Goal: Task Accomplishment & Management: Use online tool/utility

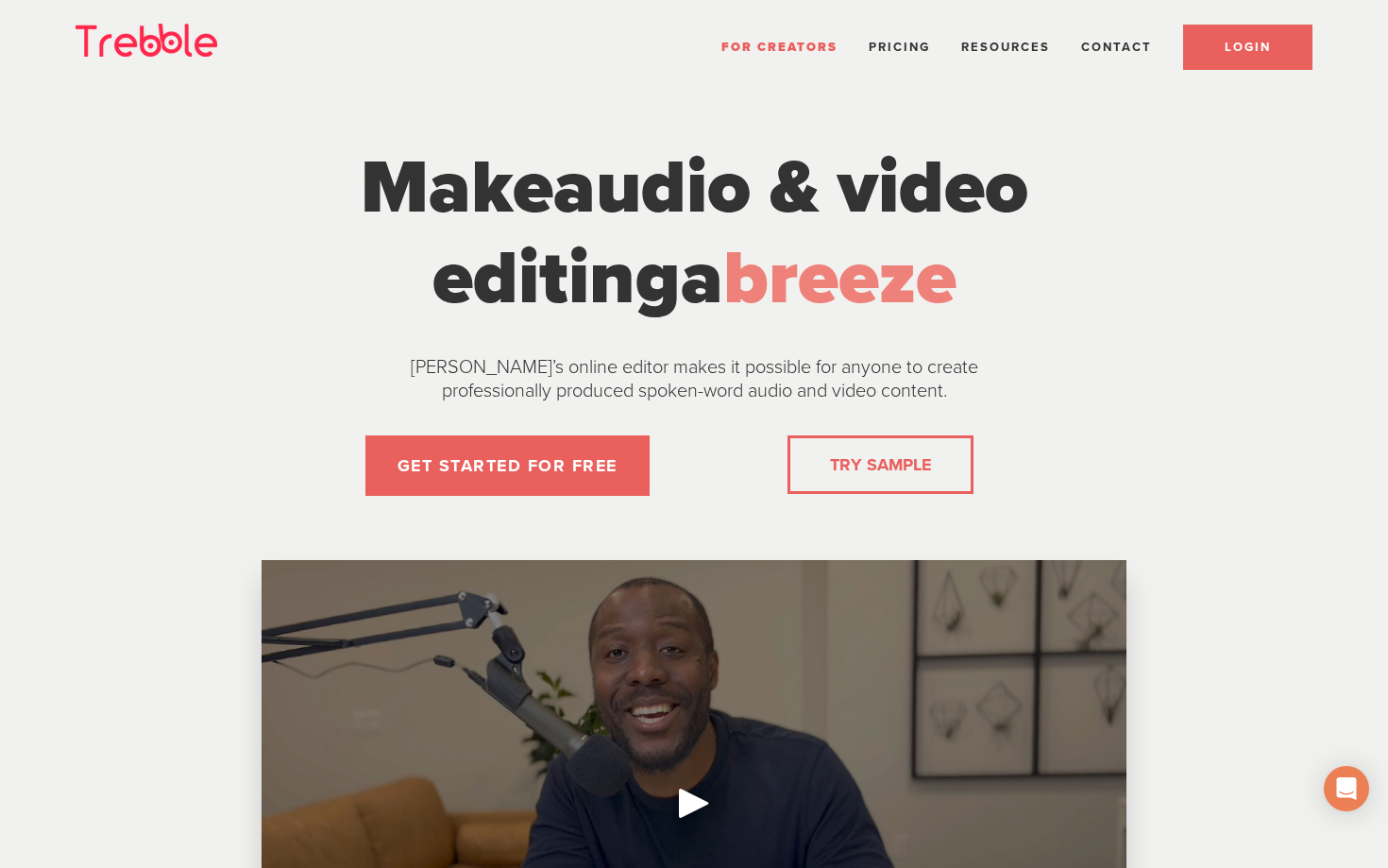
click at [1255, 46] on span "LOGIN" at bounding box center [1247, 46] width 46 height 15
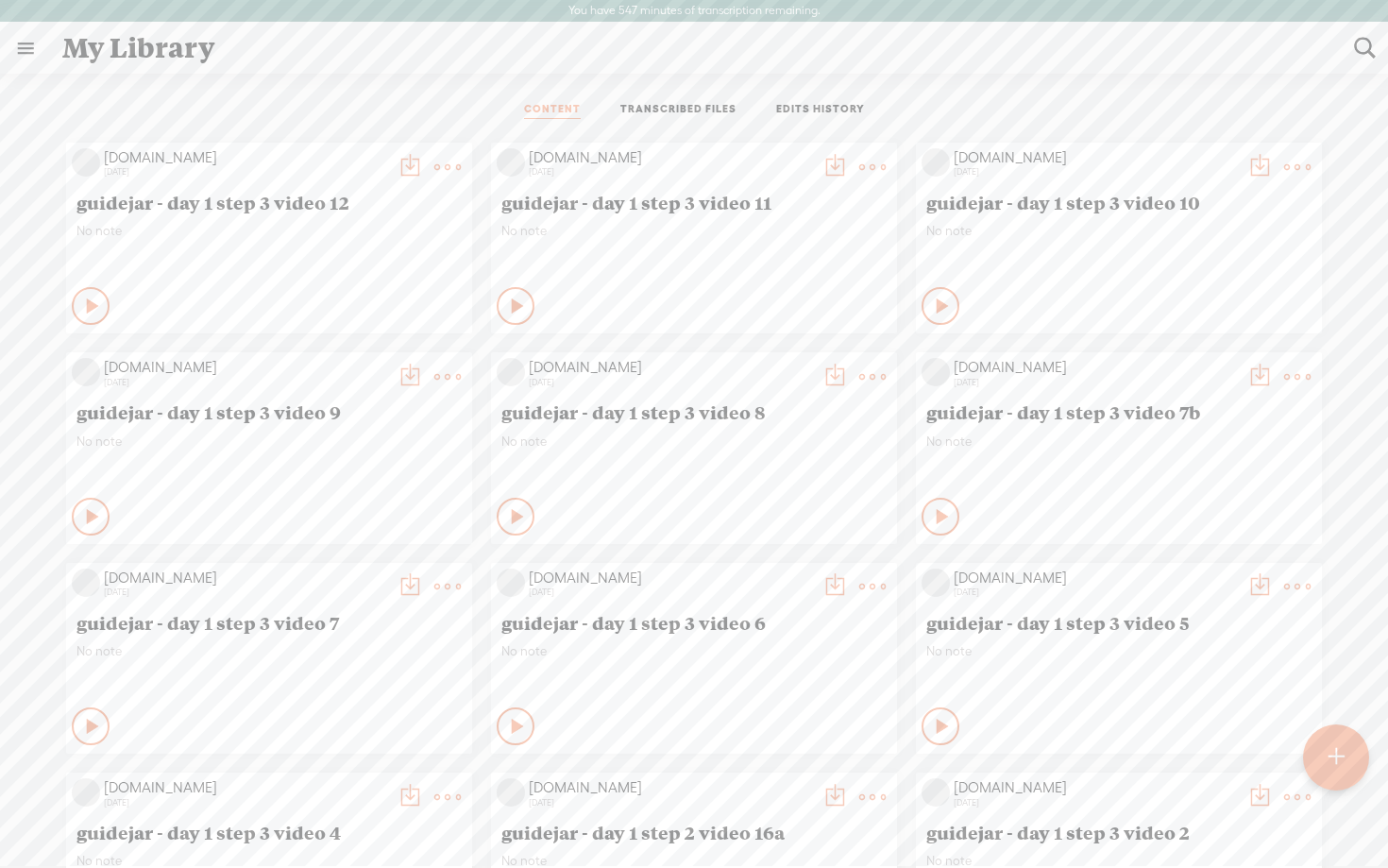
click at [1331, 744] on t at bounding box center [1336, 757] width 16 height 42
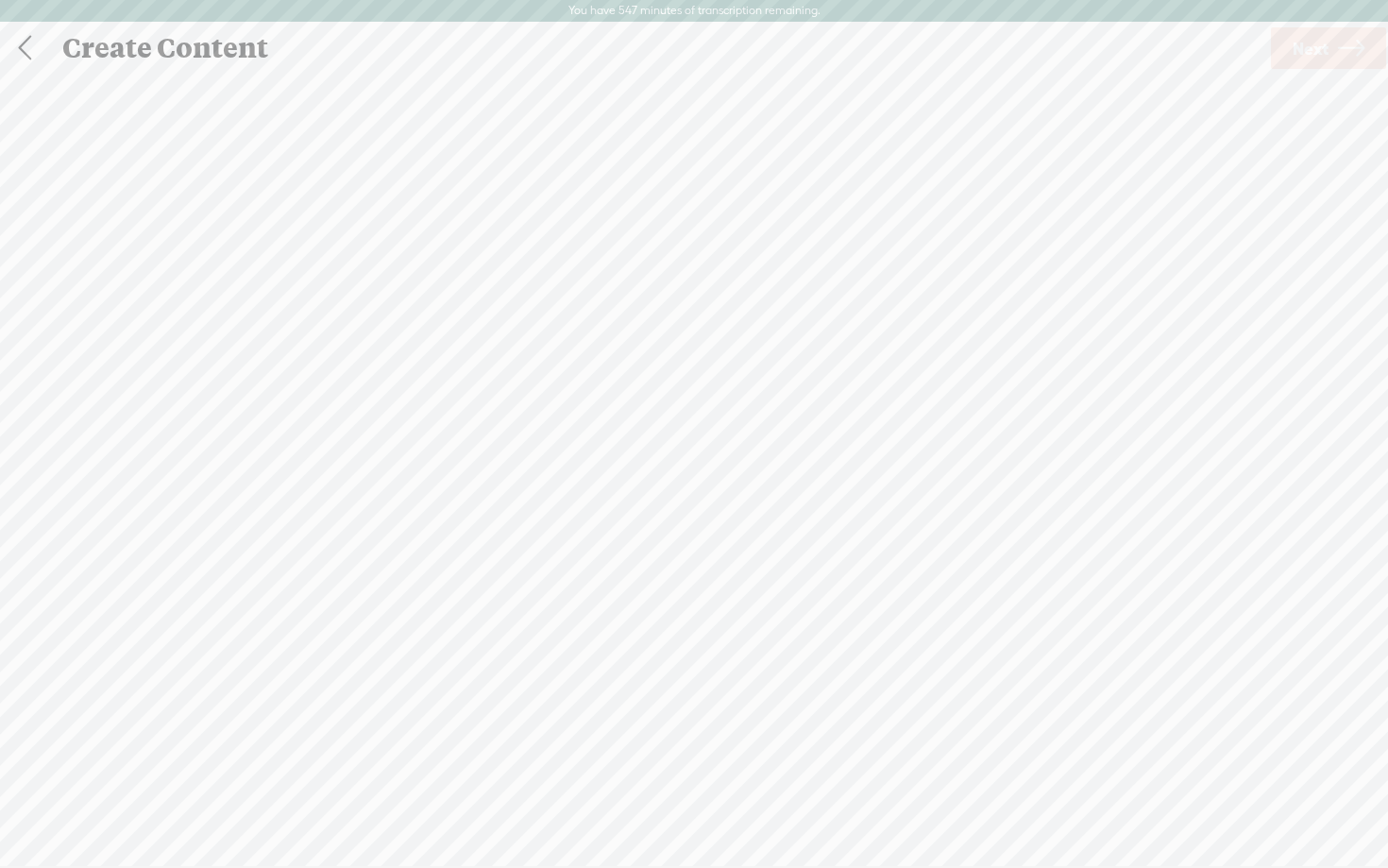
scroll to position [1, 0]
click at [658, 513] on span "Click to browse , or drag & drop your audio or video file here (File duration m…" at bounding box center [694, 531] width 410 height 54
click at [1316, 59] on span "Next" at bounding box center [1311, 47] width 35 height 48
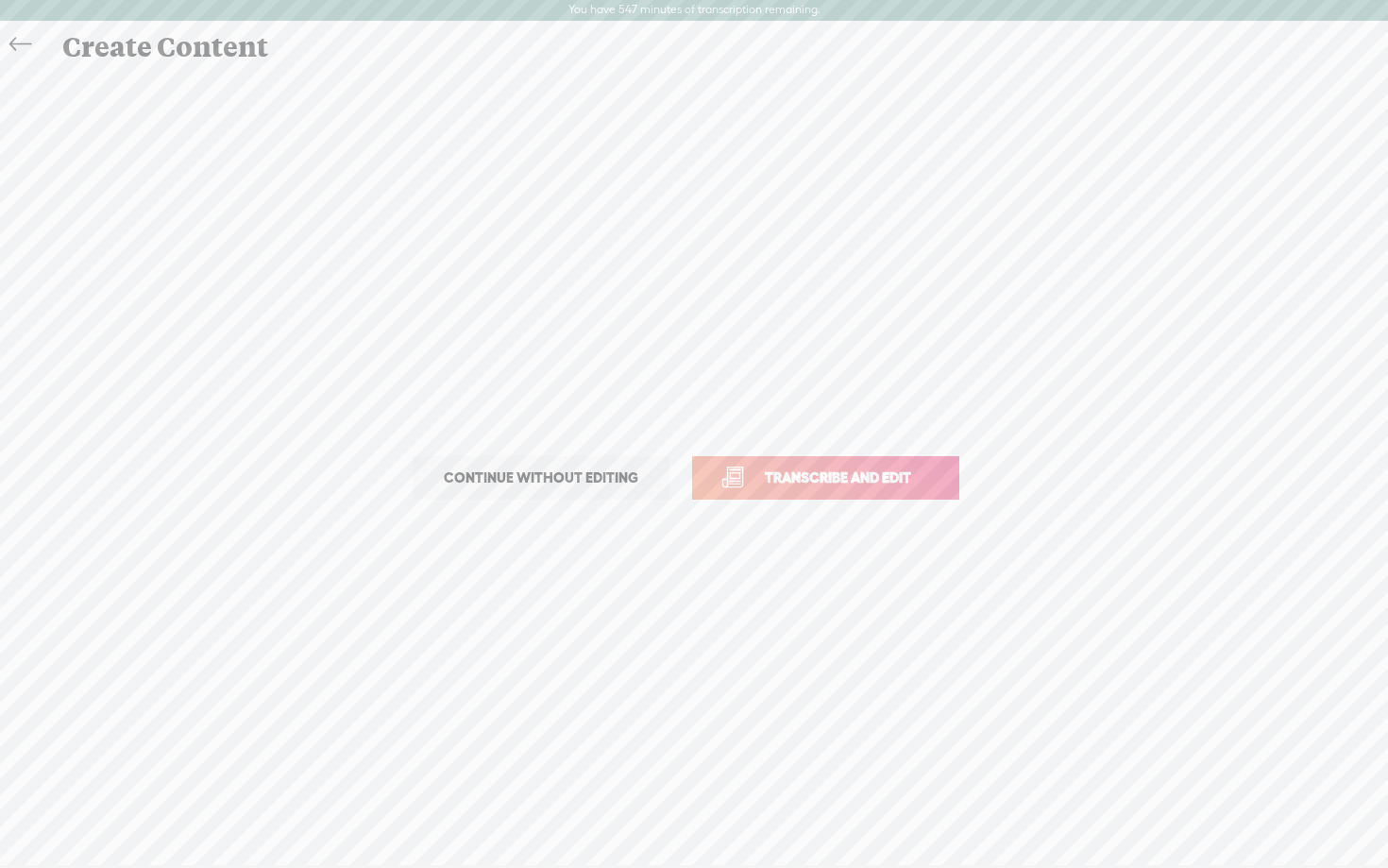
click at [814, 481] on span "Transcribe and edit" at bounding box center [838, 477] width 186 height 22
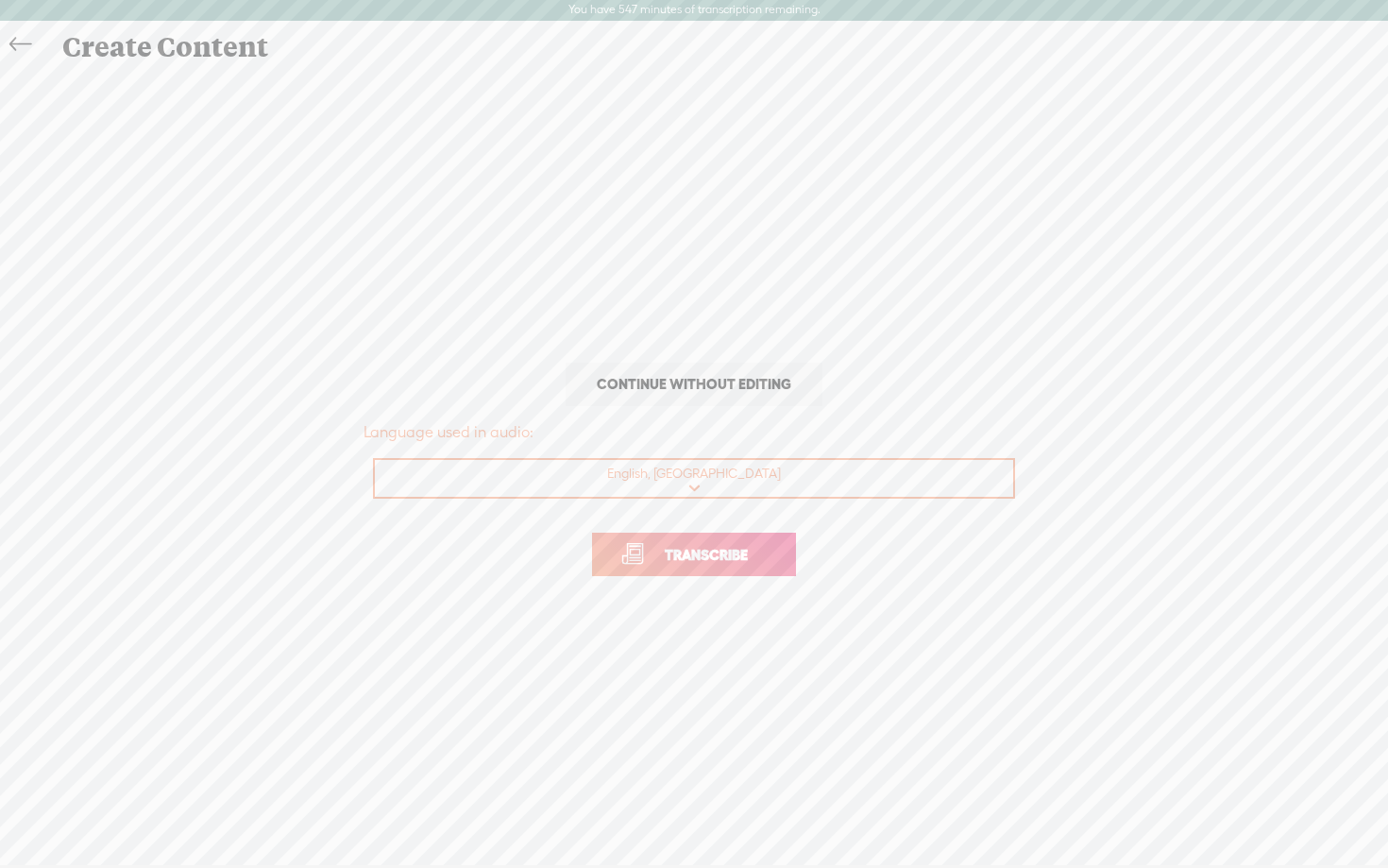
click at [700, 552] on span "Transcribe" at bounding box center [706, 555] width 123 height 22
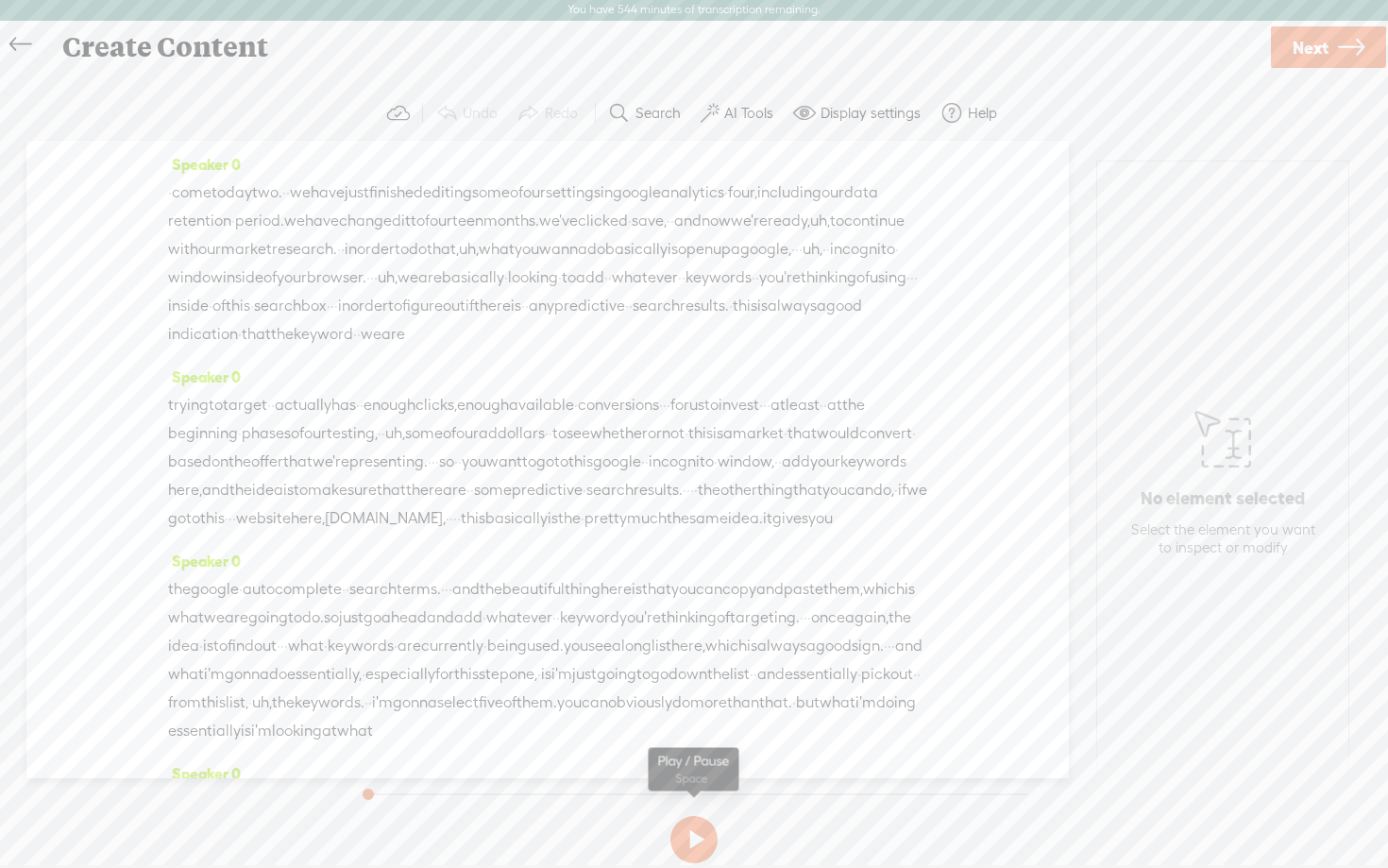
click at [698, 847] on button at bounding box center [694, 839] width 47 height 47
drag, startPoint x: 405, startPoint y: 785, endPoint x: 280, endPoint y: 788, distance: 125.0
click at [280, 788] on div "Trebble audio editor works best with Google Chrome or Firefox. Please switch yo…" at bounding box center [694, 477] width 1351 height 784
click at [195, 188] on span "come" at bounding box center [192, 192] width 39 height 29
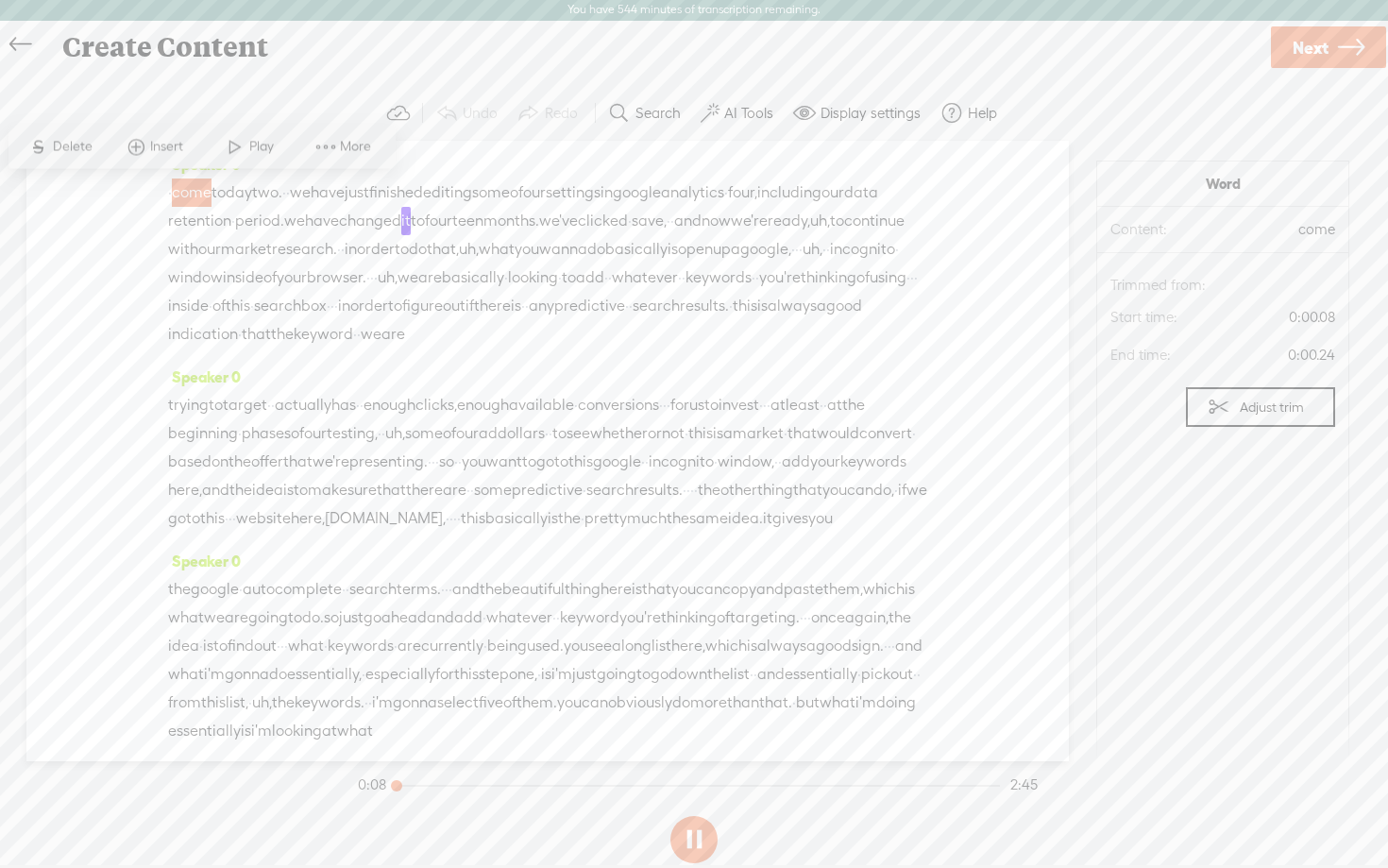
drag, startPoint x: 421, startPoint y: 782, endPoint x: 347, endPoint y: 783, distance: 74.0
click at [347, 783] on div "Trebble audio editor works best with Google Chrome or Firefox. Please switch yo…" at bounding box center [694, 477] width 1351 height 784
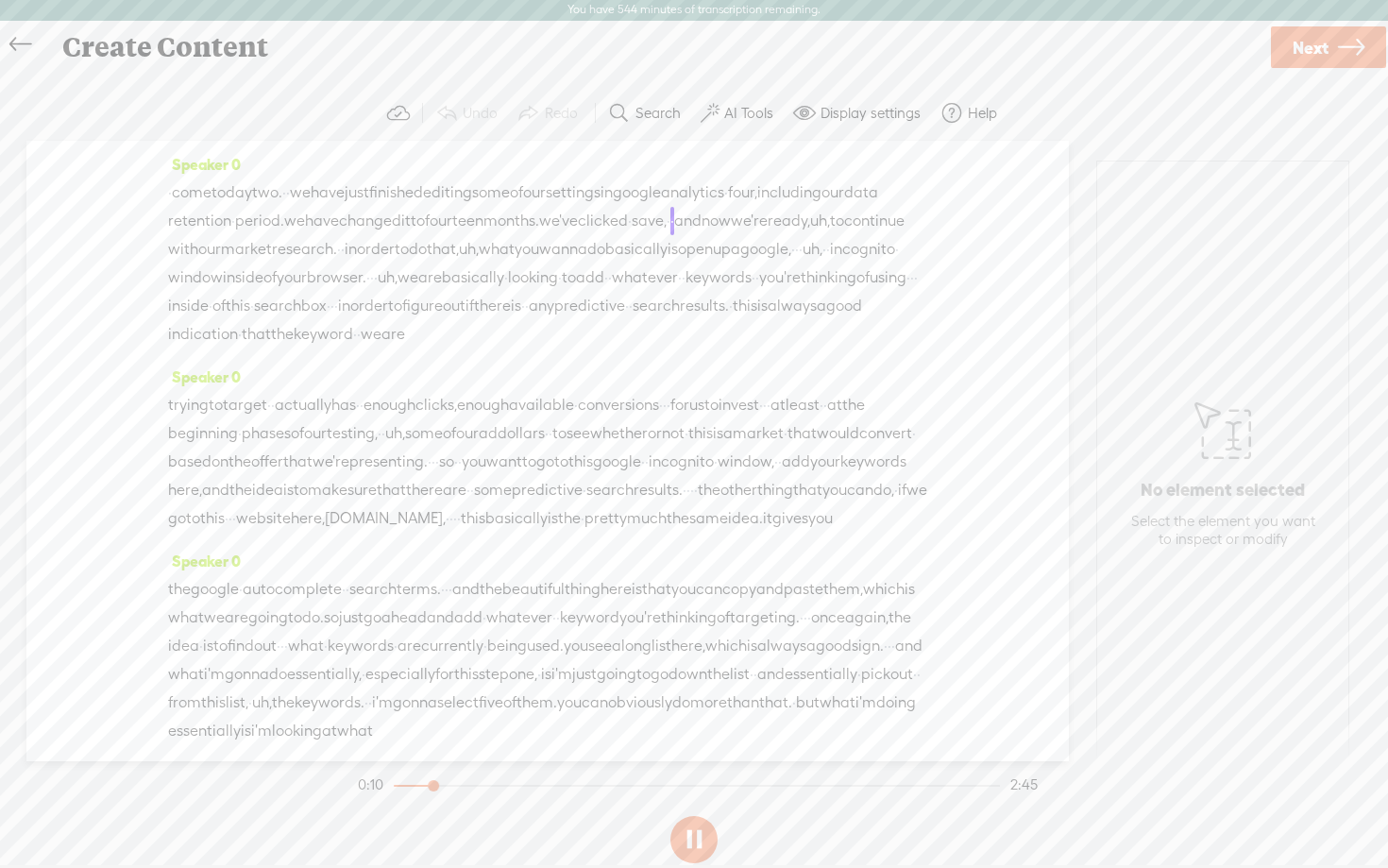
click at [703, 840] on button at bounding box center [694, 839] width 47 height 47
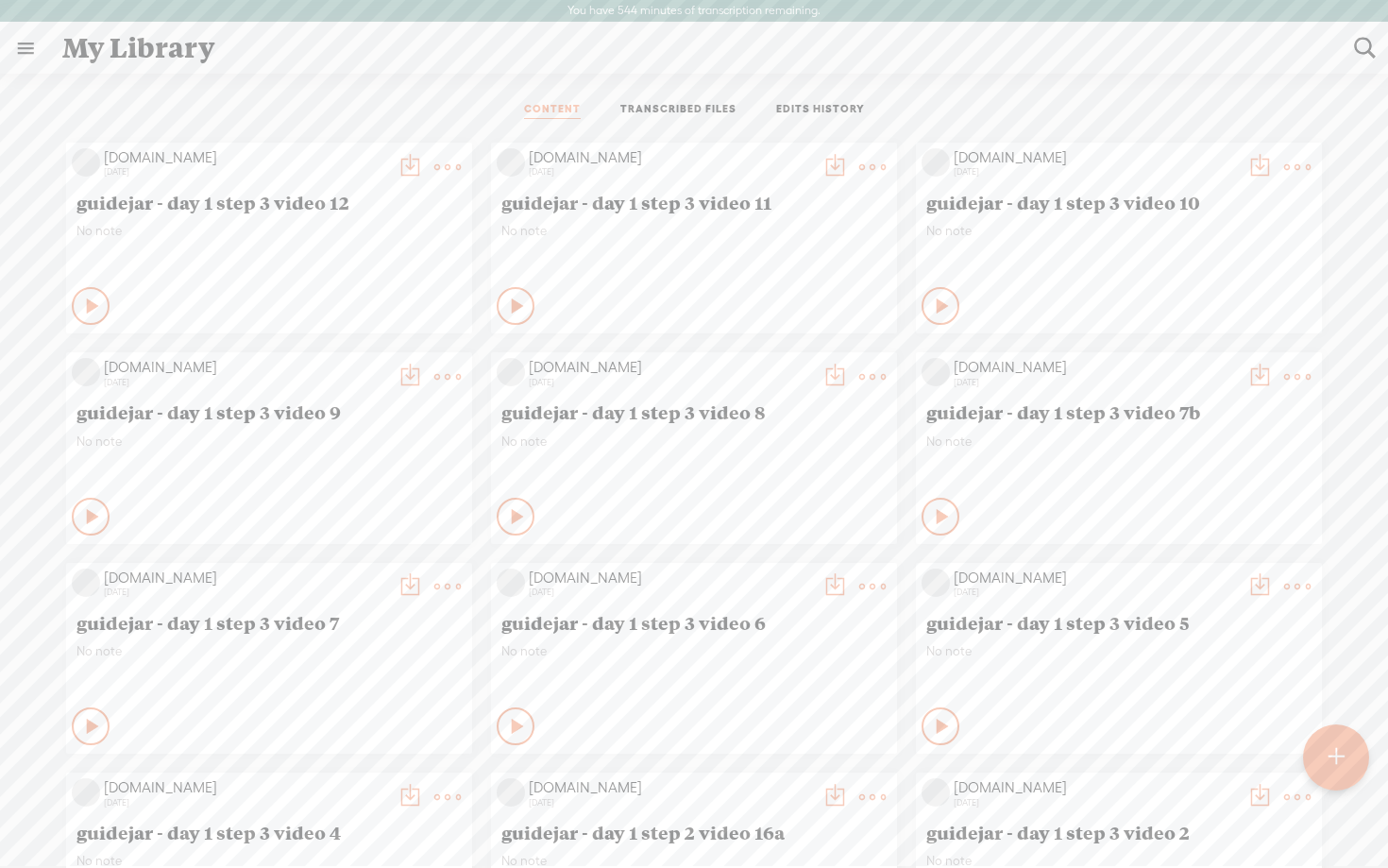
click at [1343, 740] on t at bounding box center [1336, 757] width 17 height 43
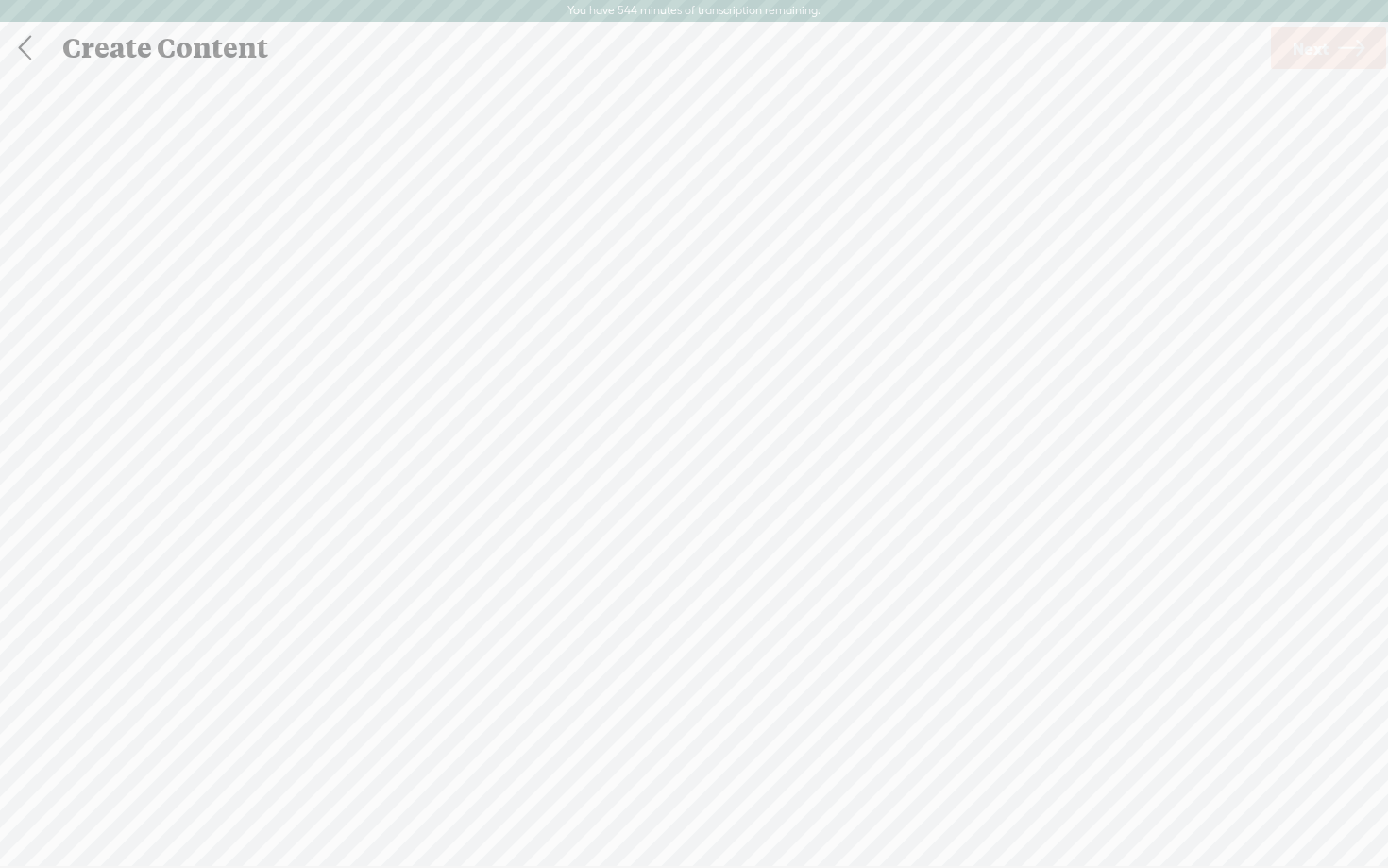
scroll to position [1, 0]
click at [772, 99] on div "Record Mode" at bounding box center [785, 94] width 171 height 47
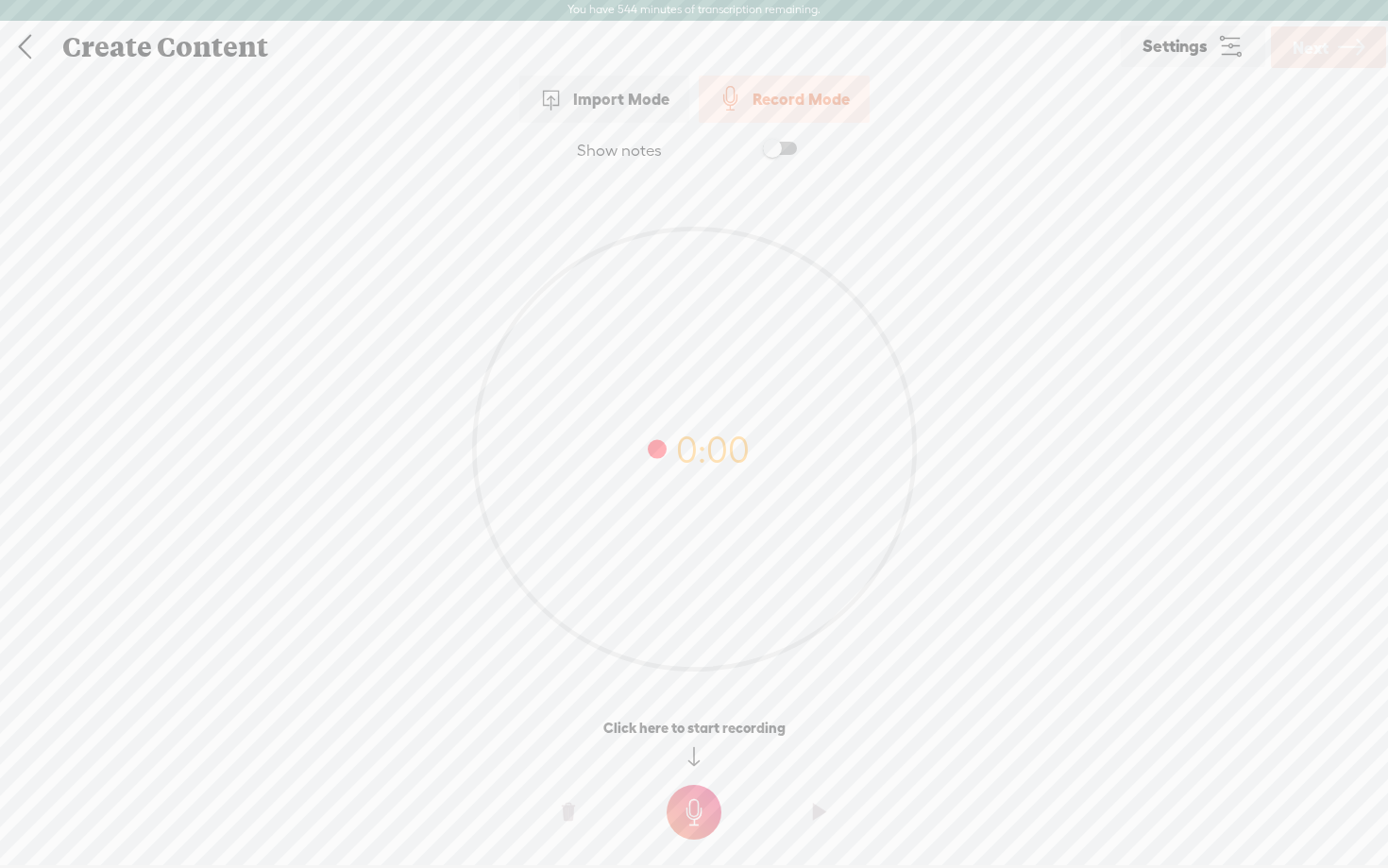
click at [610, 95] on div "Import Mode" at bounding box center [604, 99] width 170 height 47
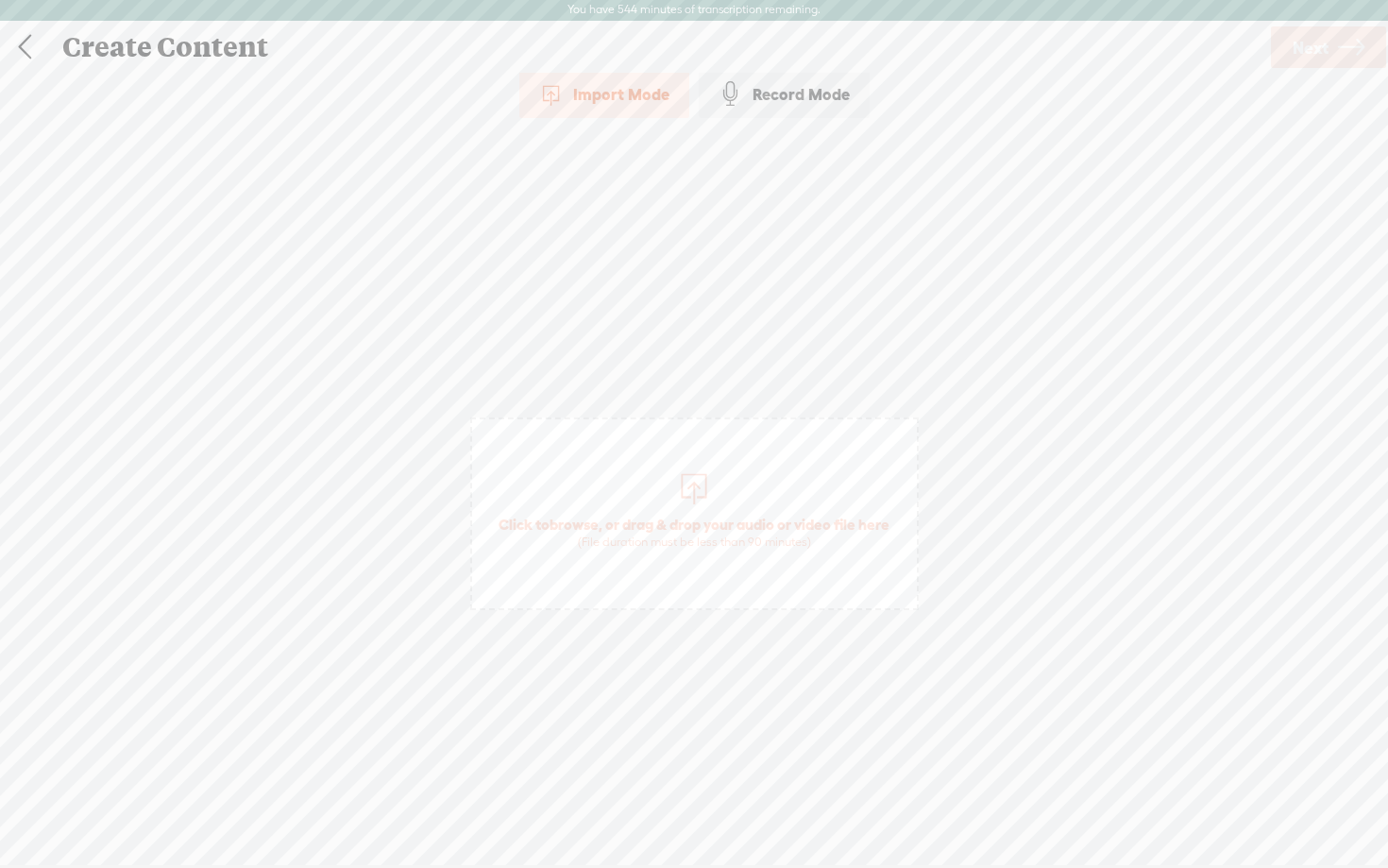
click at [664, 527] on span "Click to browse , or drag & drop your audio or video file here (File duration m…" at bounding box center [694, 531] width 410 height 54
click at [1333, 37] on link "Next" at bounding box center [1329, 47] width 115 height 41
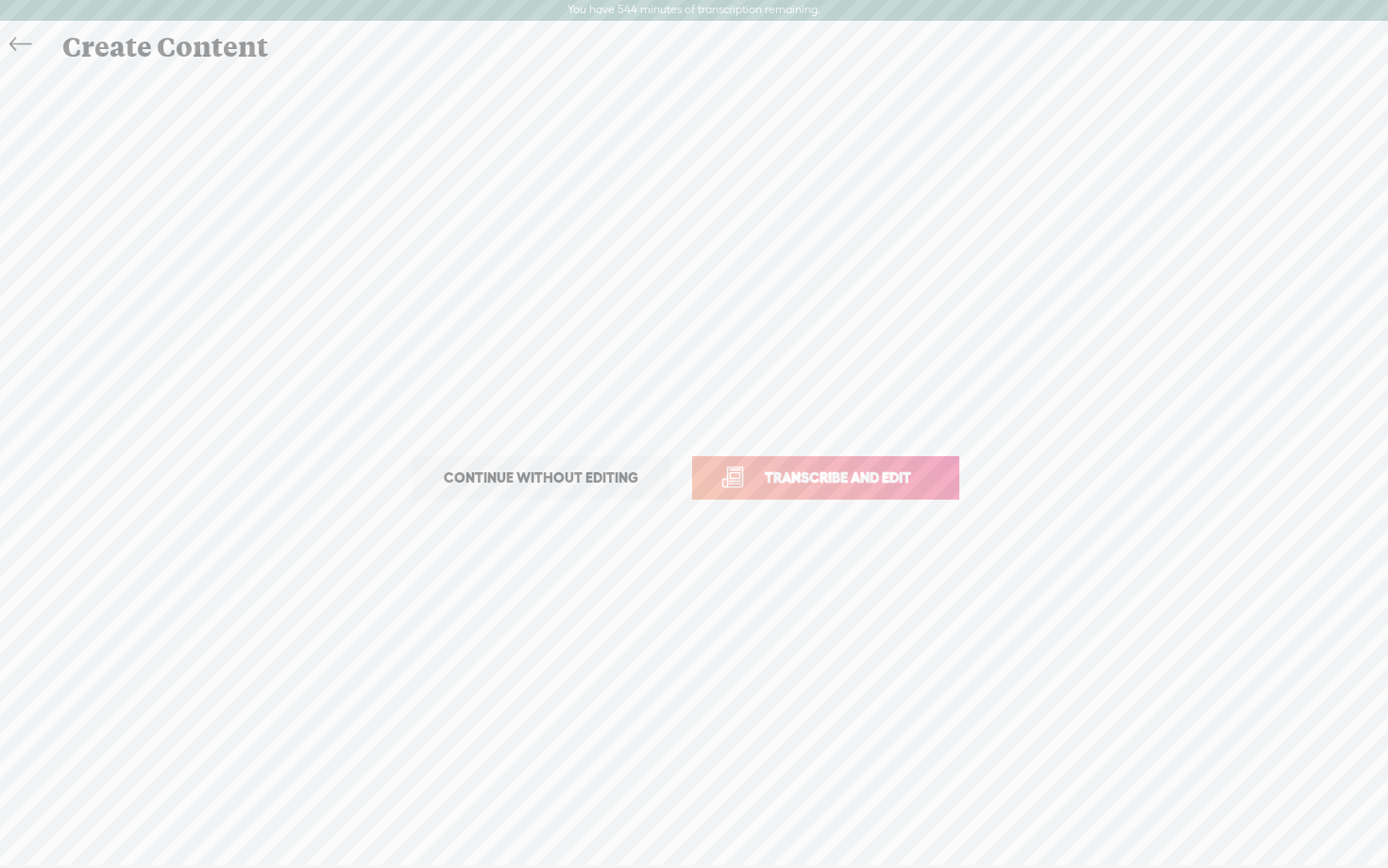
click at [848, 481] on span "Transcribe and edit" at bounding box center [838, 477] width 186 height 22
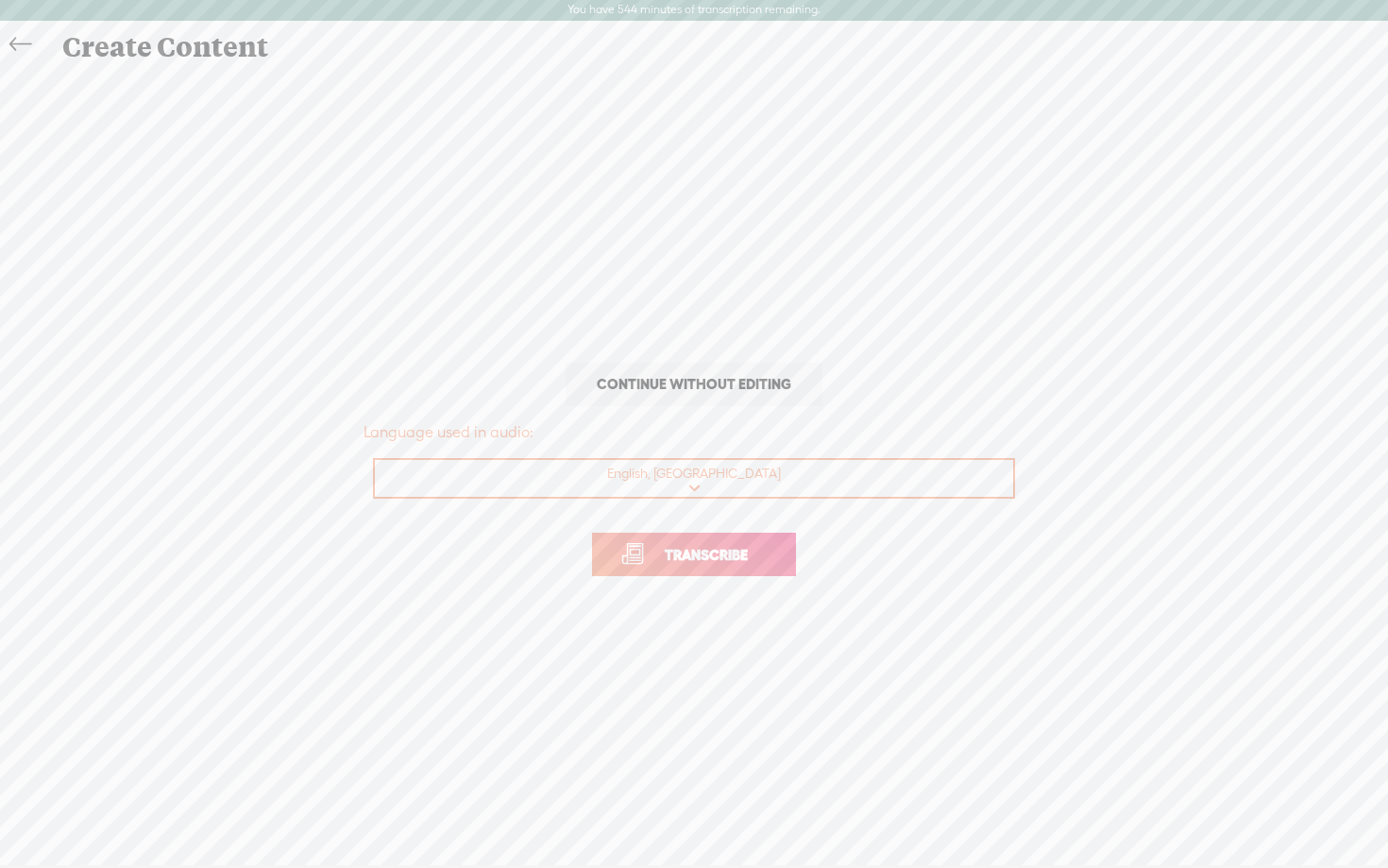
click at [667, 549] on span "Transcribe" at bounding box center [706, 555] width 123 height 22
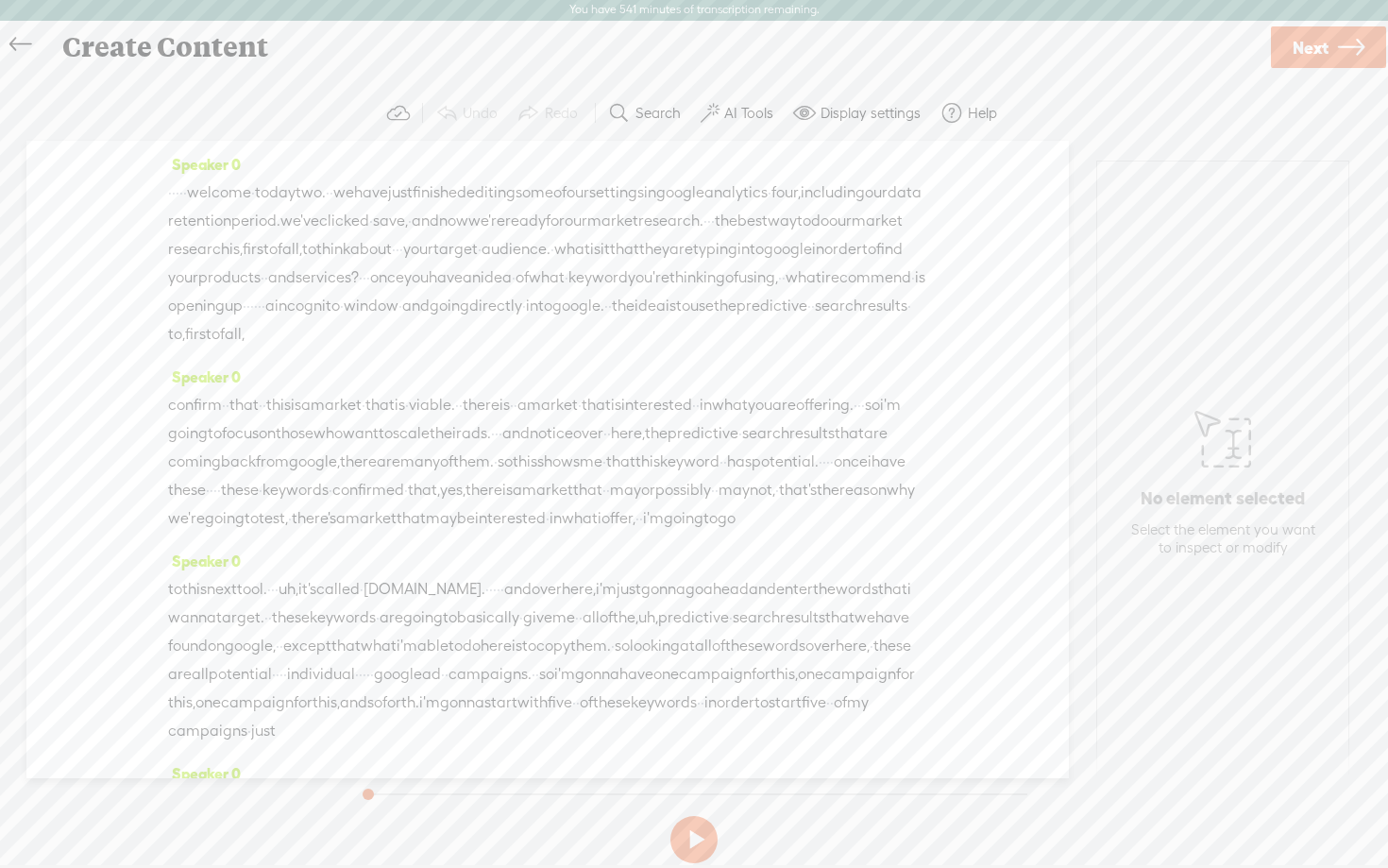
click at [733, 101] on button "AI Tools" at bounding box center [739, 113] width 93 height 37
click at [732, 483] on span at bounding box center [726, 483] width 34 height 13
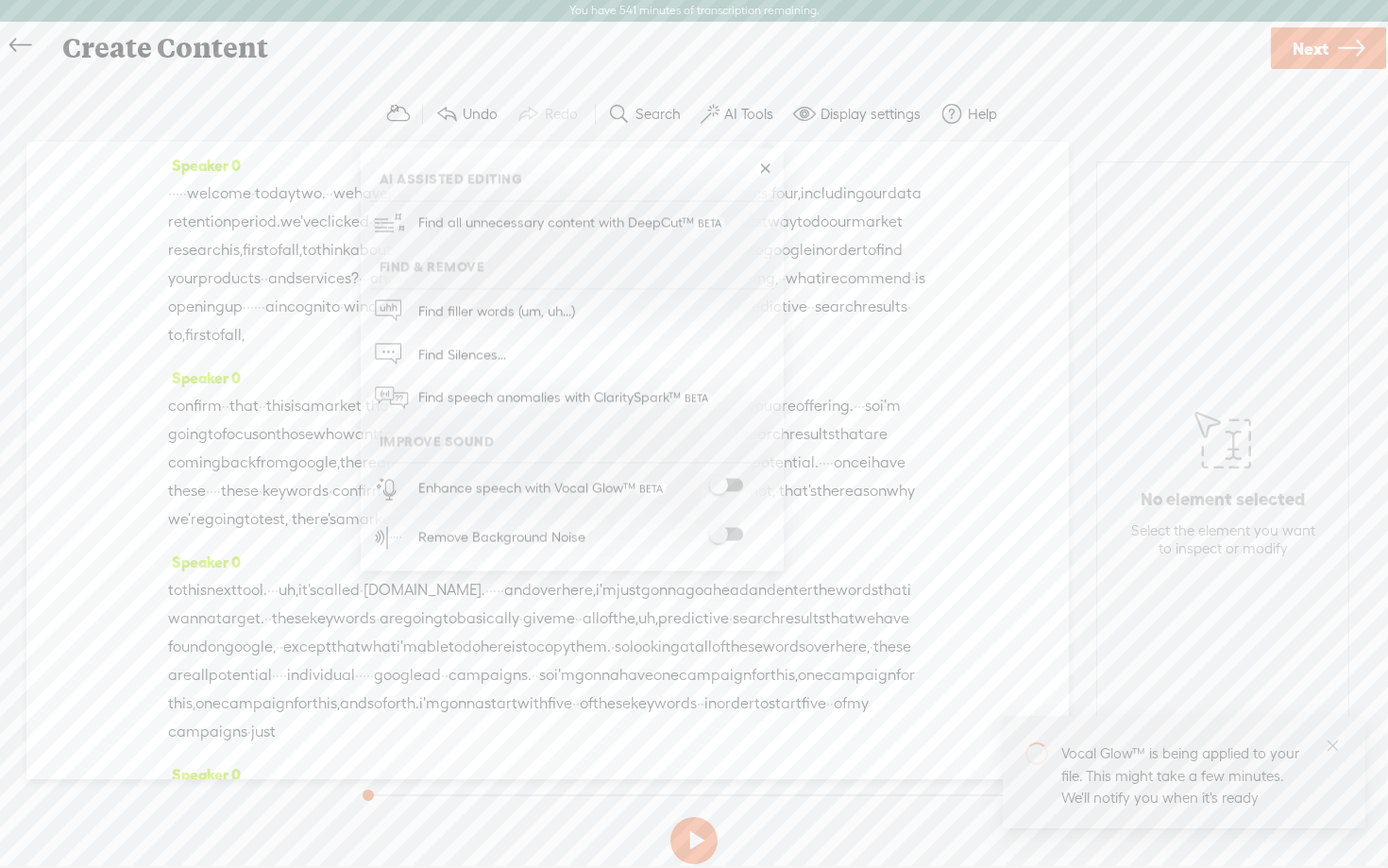
click at [736, 535] on span at bounding box center [726, 533] width 34 height 13
click at [1314, 54] on span "Next" at bounding box center [1311, 48] width 35 height 48
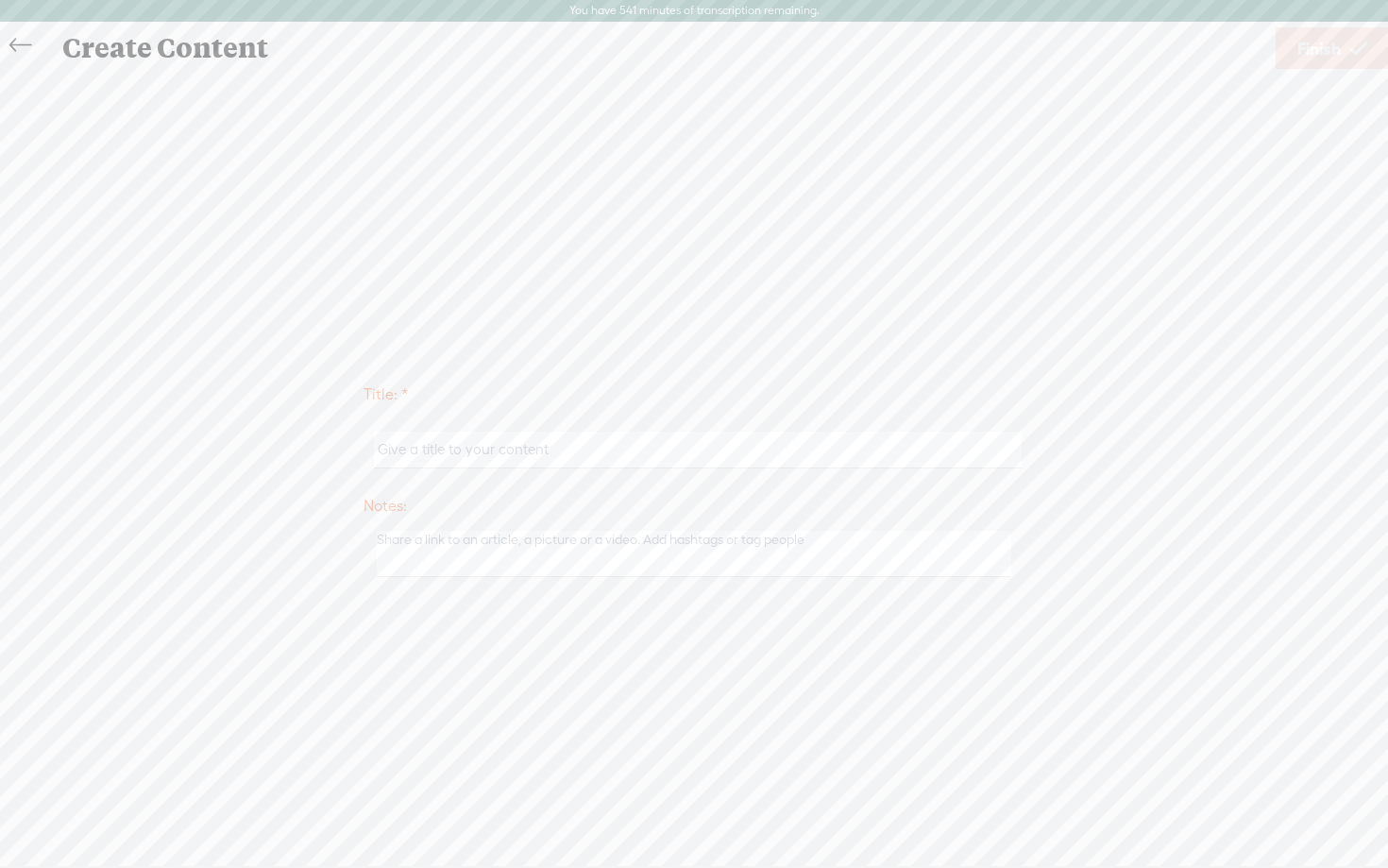
click at [634, 434] on input "text" at bounding box center [697, 449] width 647 height 36
click at [473, 450] on input "guidejar - day 1 step 2 video 17" at bounding box center [697, 449] width 647 height 36
type input "guidejar - day 2 step 1 video 1"
click at [958, 400] on label "Title: *" at bounding box center [694, 395] width 662 height 38
click at [1304, 55] on span "Finish" at bounding box center [1319, 48] width 43 height 48
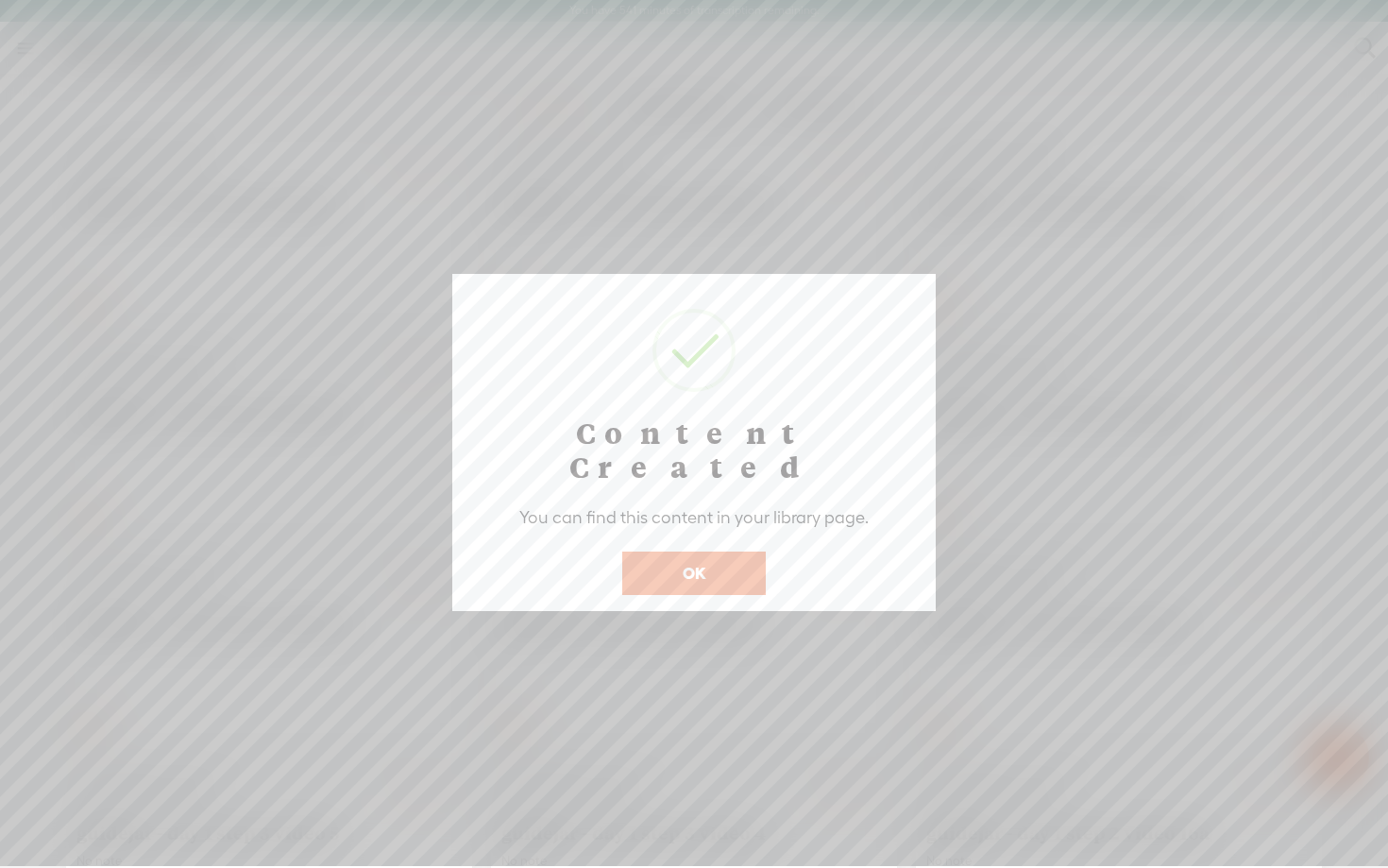
click at [700, 551] on button "OK" at bounding box center [694, 573] width 144 height 43
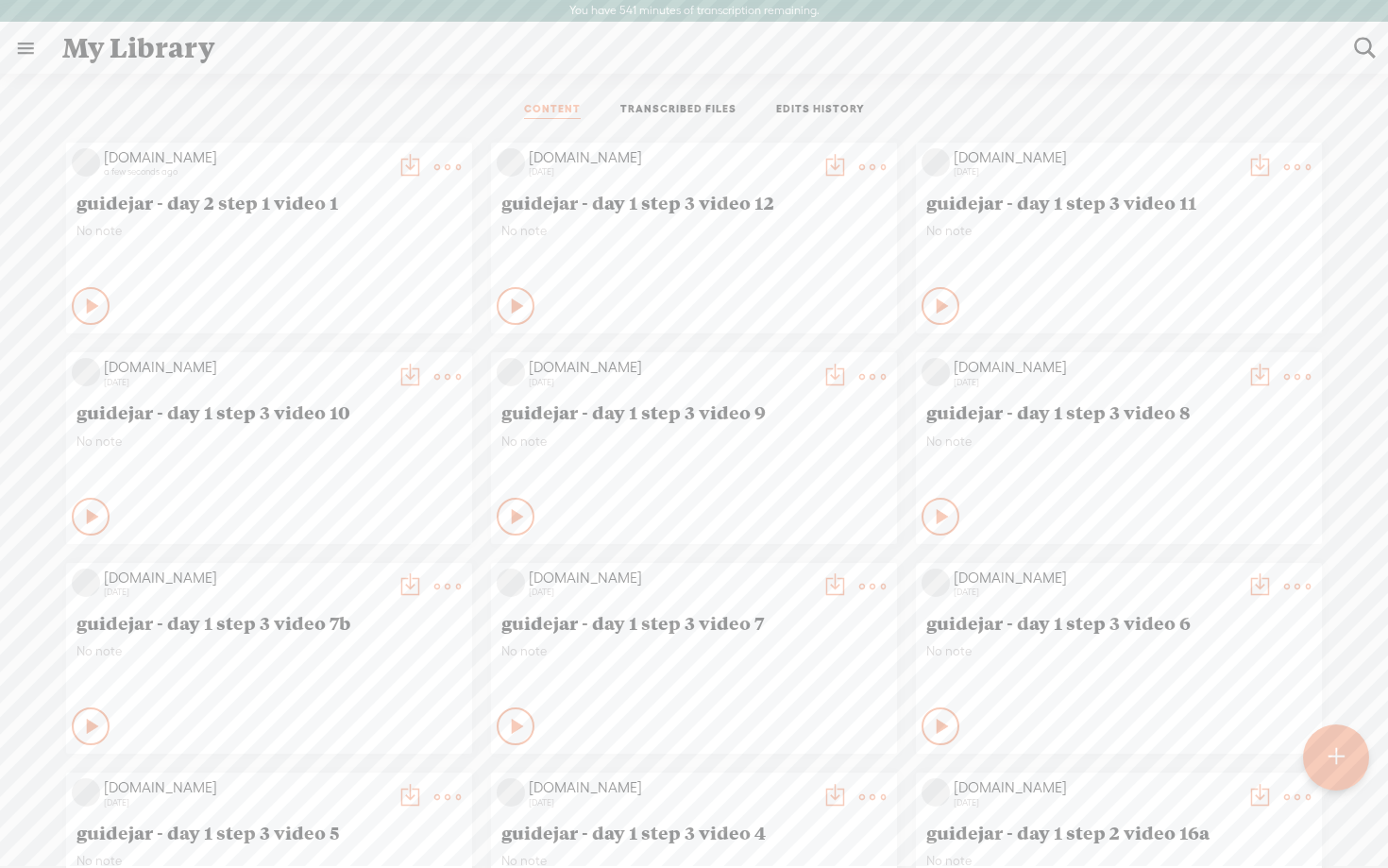
click at [84, 304] on icon at bounding box center [93, 305] width 19 height 19
click at [82, 304] on icon at bounding box center [91, 305] width 19 height 19
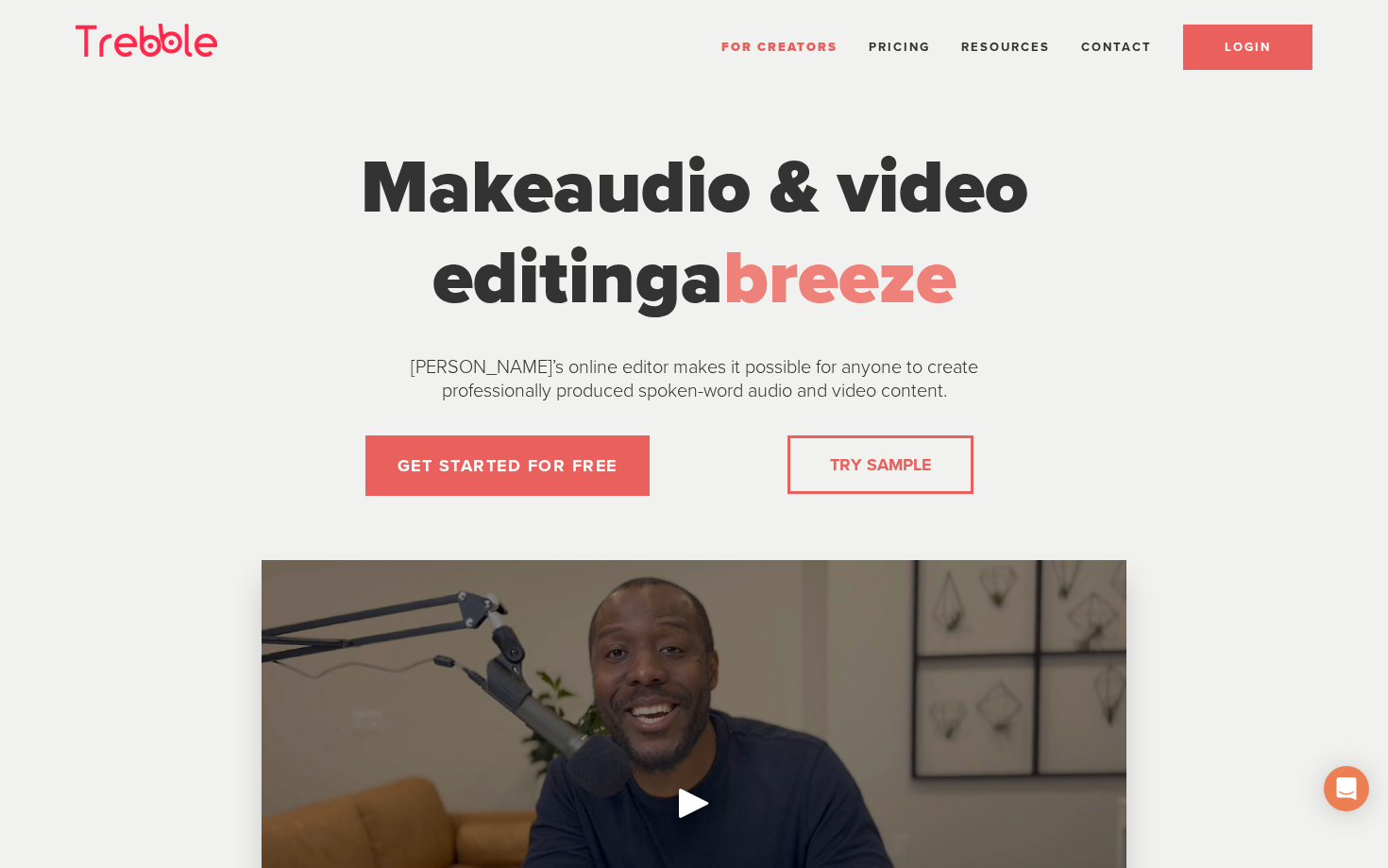
click at [1241, 54] on link "LOGIN" at bounding box center [1247, 47] width 129 height 45
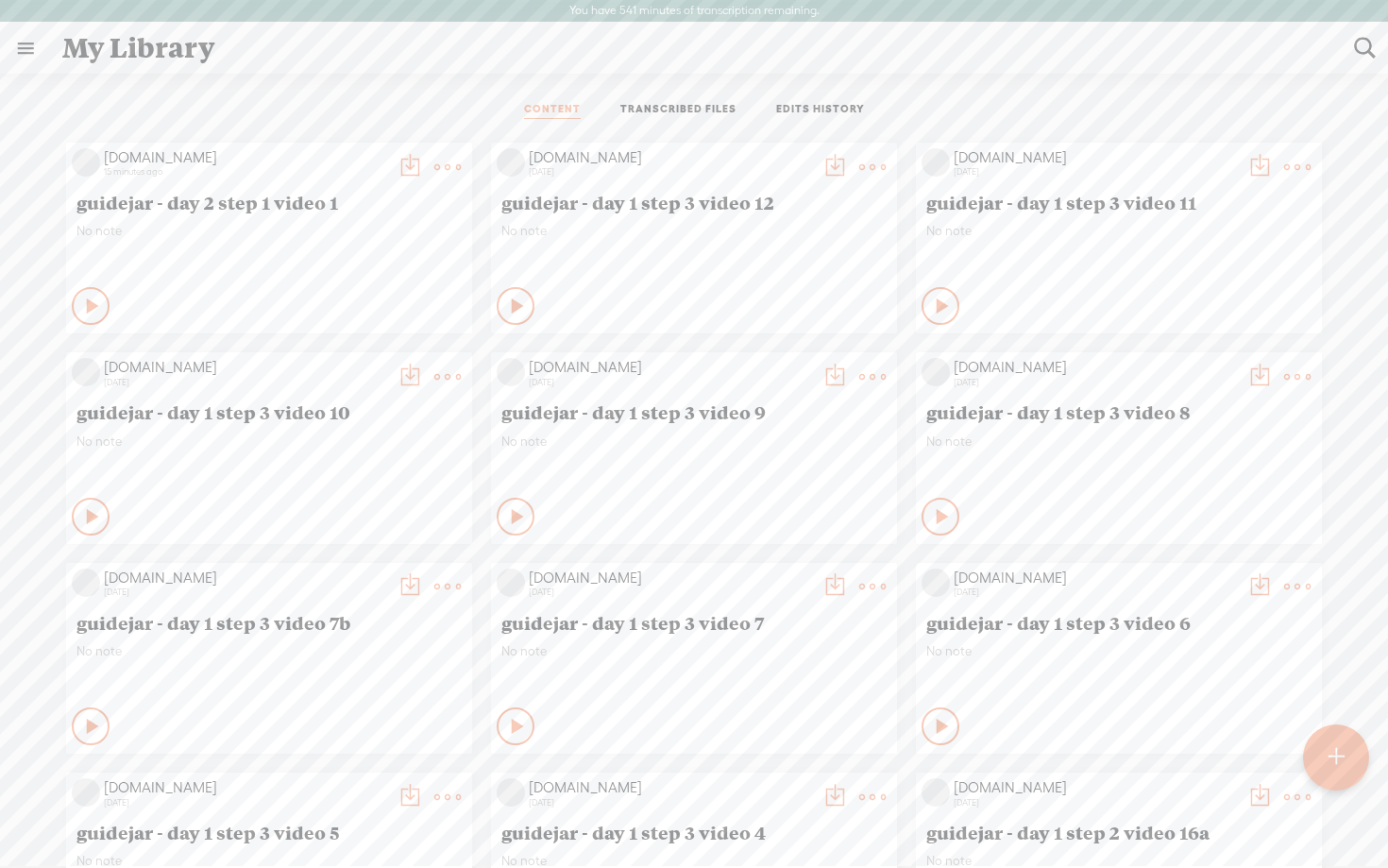
click at [84, 303] on icon at bounding box center [93, 305] width 19 height 19
click at [82, 303] on icon at bounding box center [91, 305] width 19 height 19
click at [439, 164] on t at bounding box center [447, 166] width 27 height 27
click at [360, 224] on link "Edit" at bounding box center [358, 230] width 189 height 43
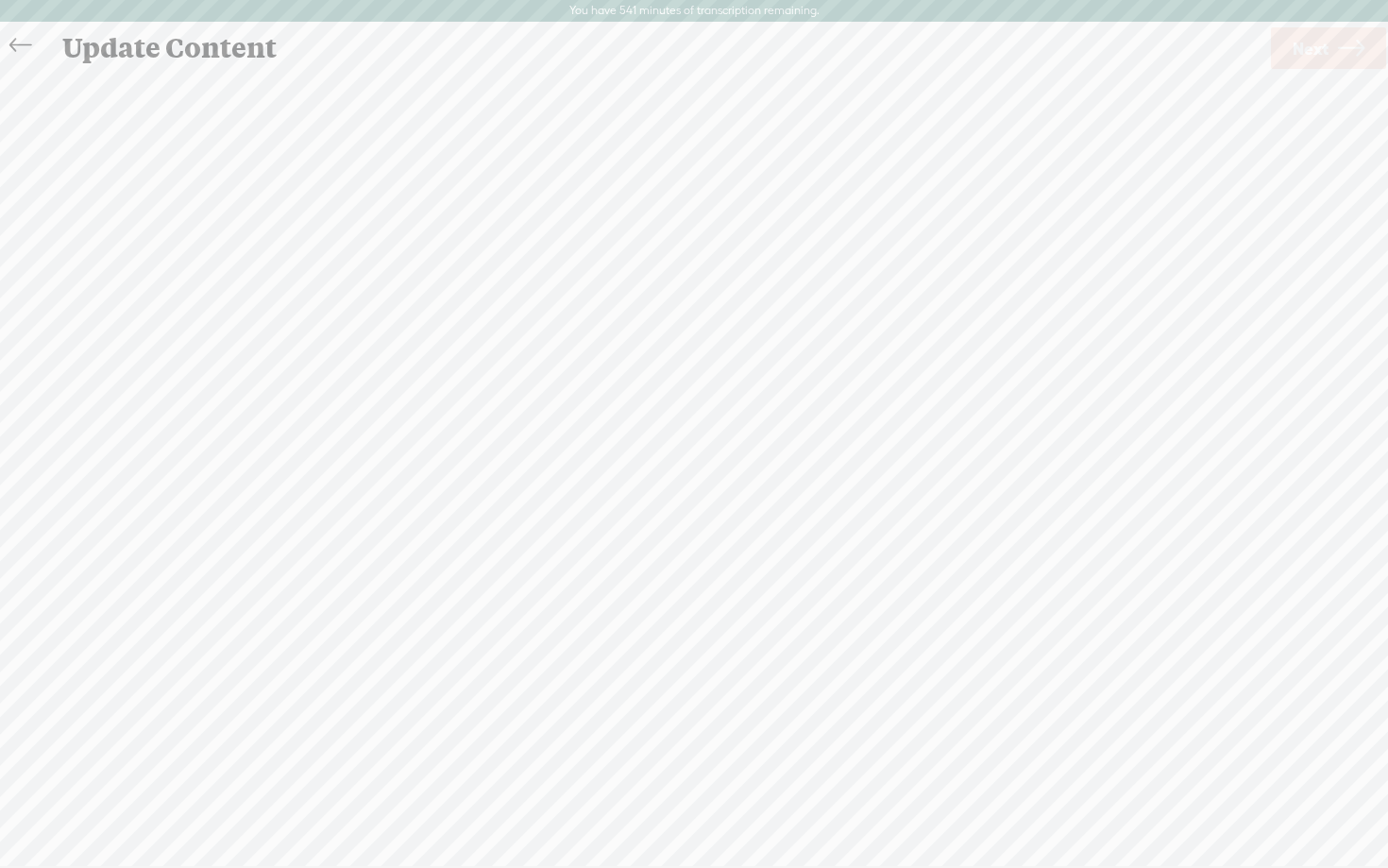
scroll to position [1, 0]
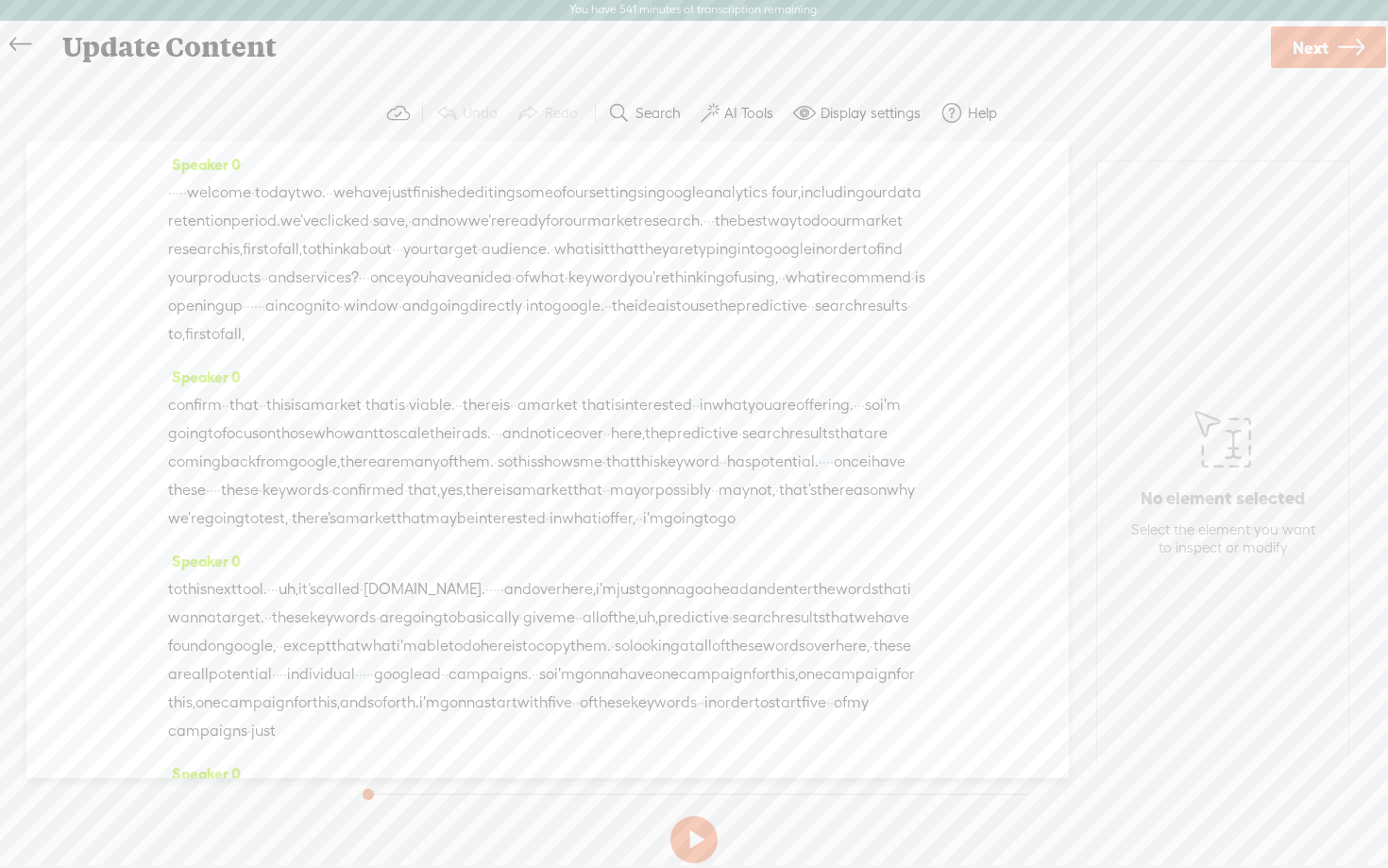
click at [1327, 58] on span "Next" at bounding box center [1311, 47] width 35 height 48
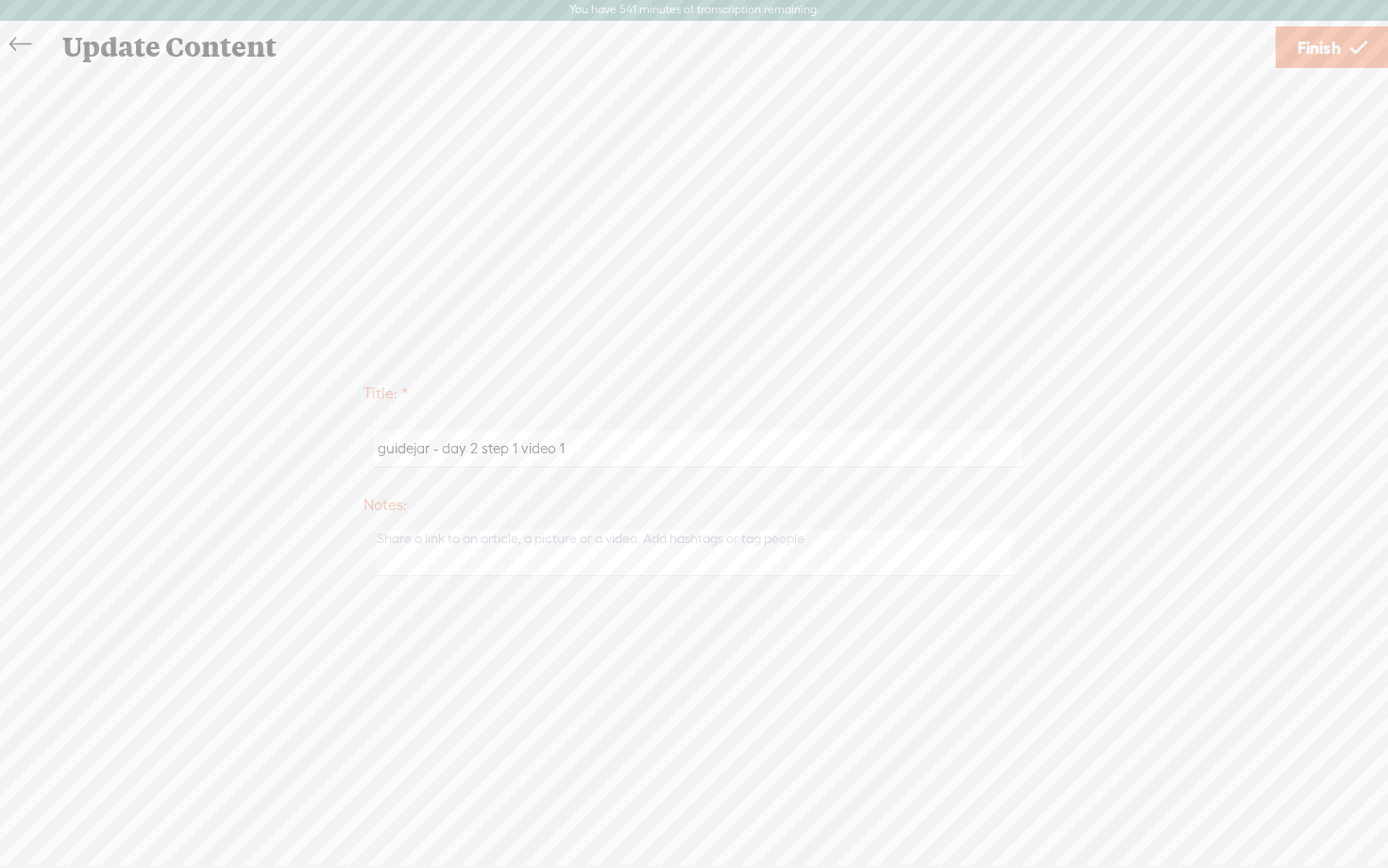
drag, startPoint x: 517, startPoint y: 451, endPoint x: 876, endPoint y: 447, distance: 359.0
click at [876, 447] on input "guidejar - day 2 step 1 video 1" at bounding box center [697, 449] width 647 height 36
type input "guidejar - day 2 step 1"
click at [1210, 378] on div "Title: * guidejar - day 2 step 1 Notes: Save as a draft content Publish: Warnin…" at bounding box center [694, 477] width 1351 height 215
click at [1335, 46] on span "Finish" at bounding box center [1319, 47] width 43 height 48
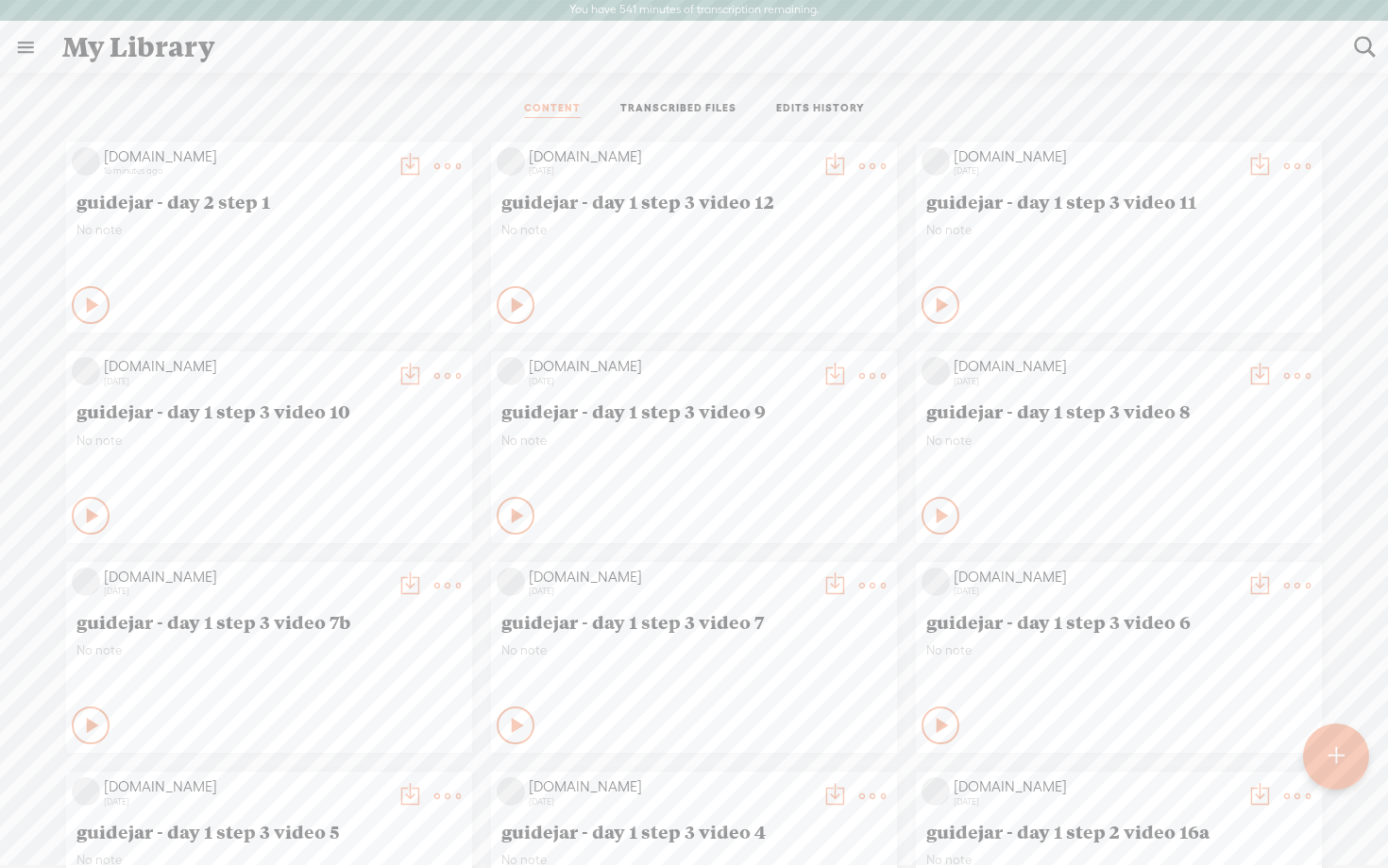
click at [1332, 763] on t at bounding box center [1337, 756] width 16 height 41
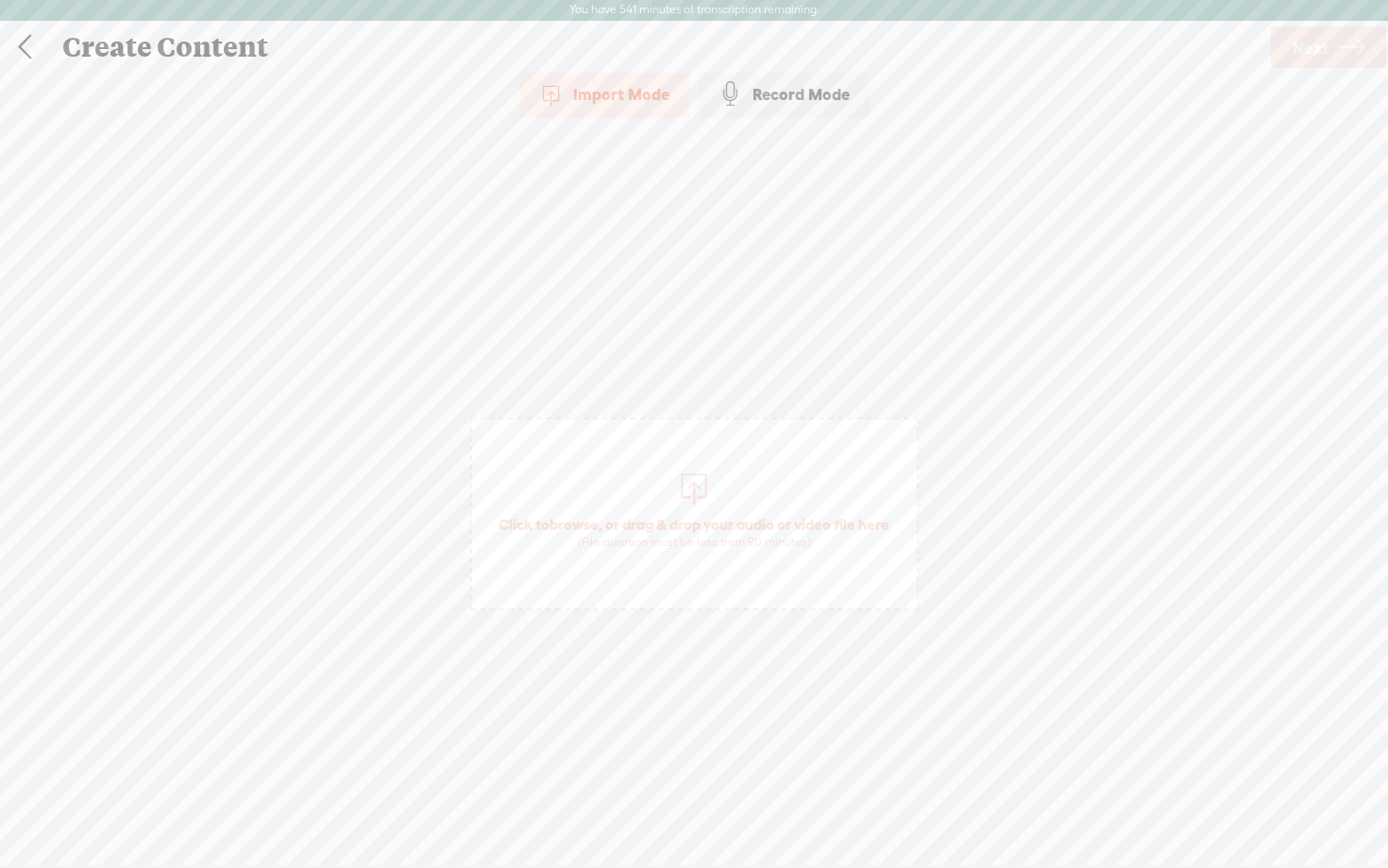
click at [601, 526] on span "Click to browse , or drag & drop your audio or video file here (File duration m…" at bounding box center [694, 531] width 410 height 54
click at [595, 527] on span "browse" at bounding box center [574, 524] width 49 height 17
click at [610, 522] on span "Click to browse , or drag & drop your audio or video file here (File duration m…" at bounding box center [694, 531] width 410 height 54
click at [1289, 55] on link "Next" at bounding box center [1329, 47] width 115 height 41
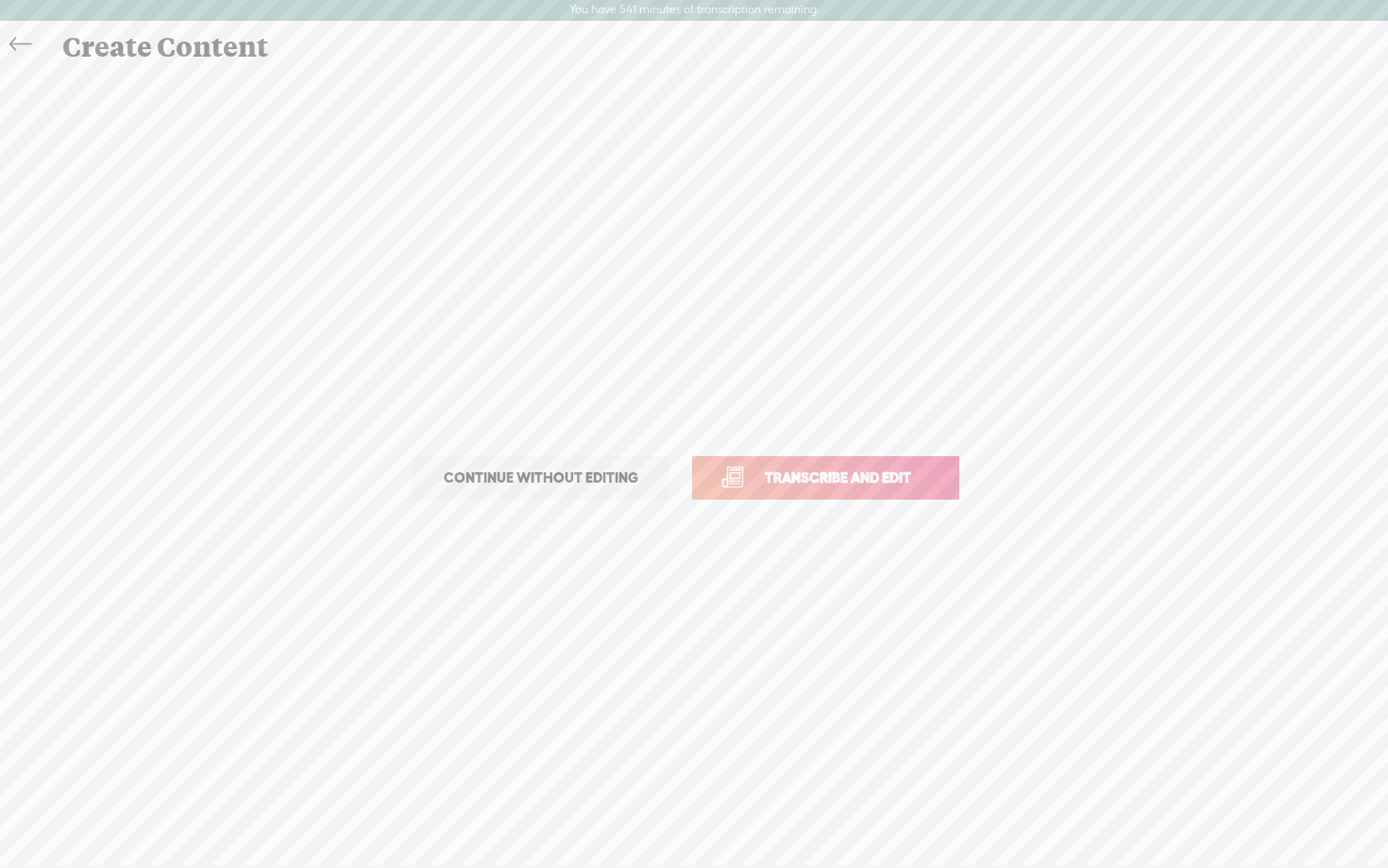
click at [837, 478] on span "Transcribe and edit" at bounding box center [838, 477] width 186 height 22
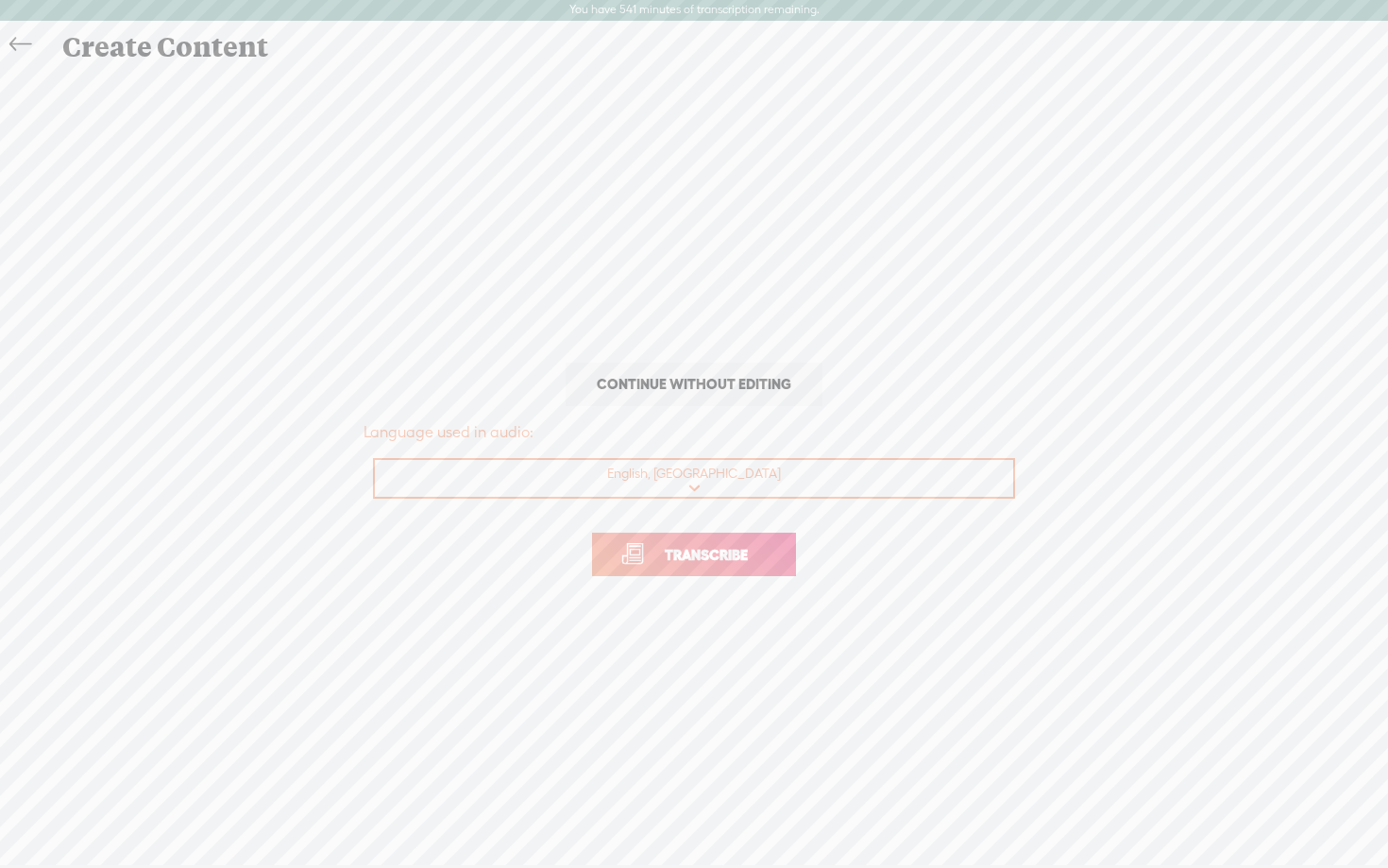
click at [675, 559] on span "Transcribe" at bounding box center [706, 555] width 123 height 22
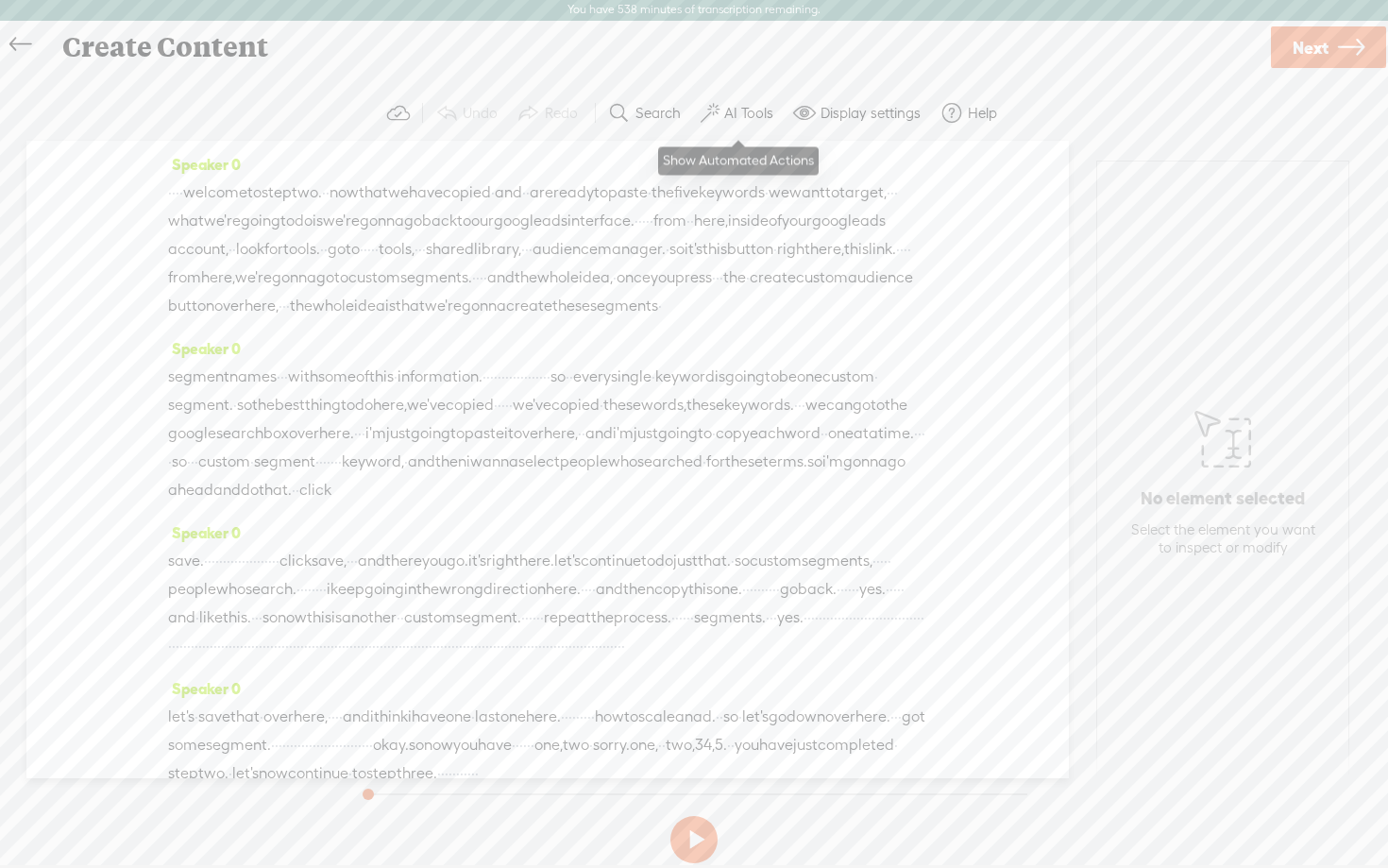
click at [752, 108] on label "AI Tools" at bounding box center [749, 113] width 49 height 19
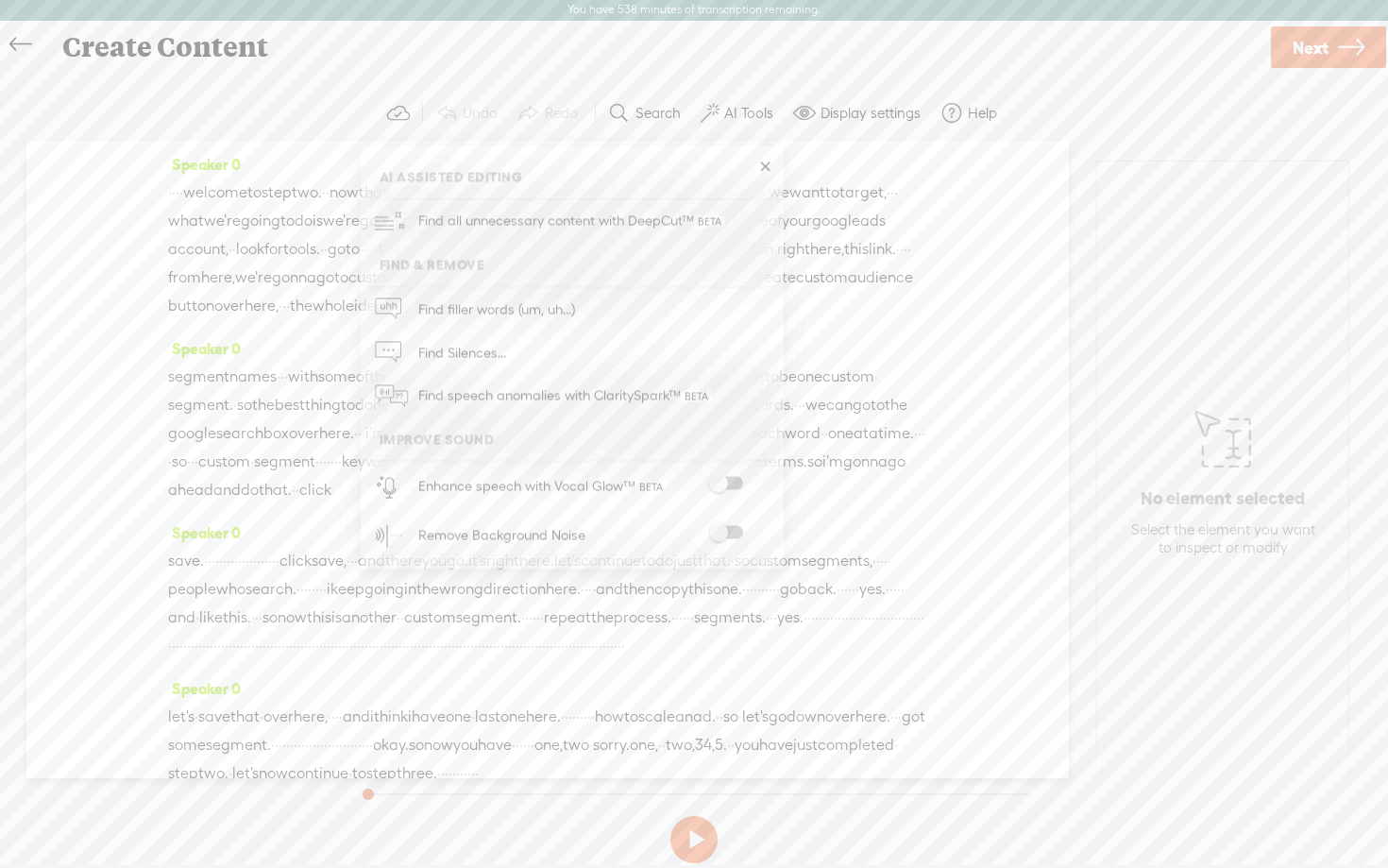
click at [733, 526] on span at bounding box center [726, 531] width 34 height 13
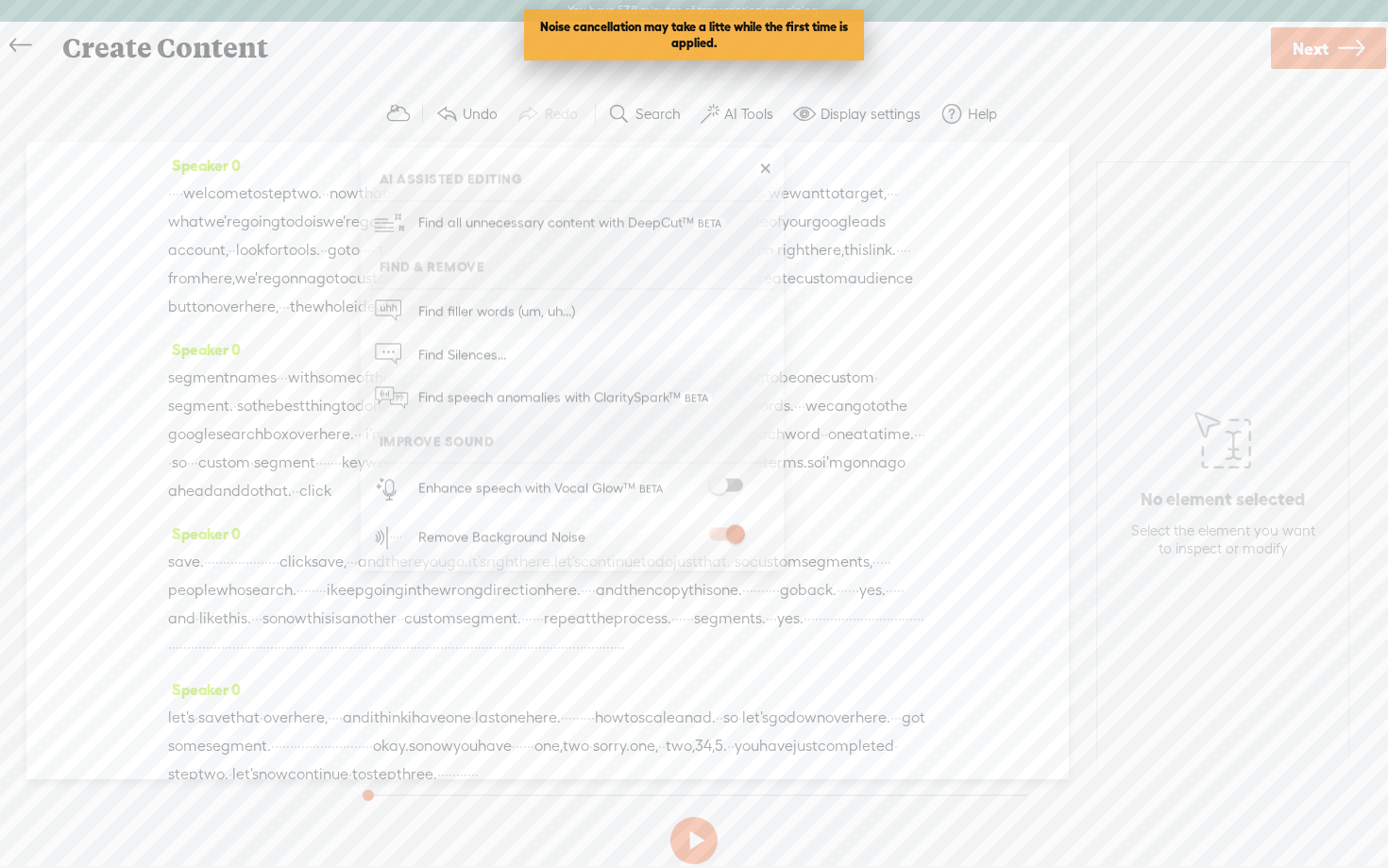
click at [733, 480] on span at bounding box center [726, 484] width 34 height 13
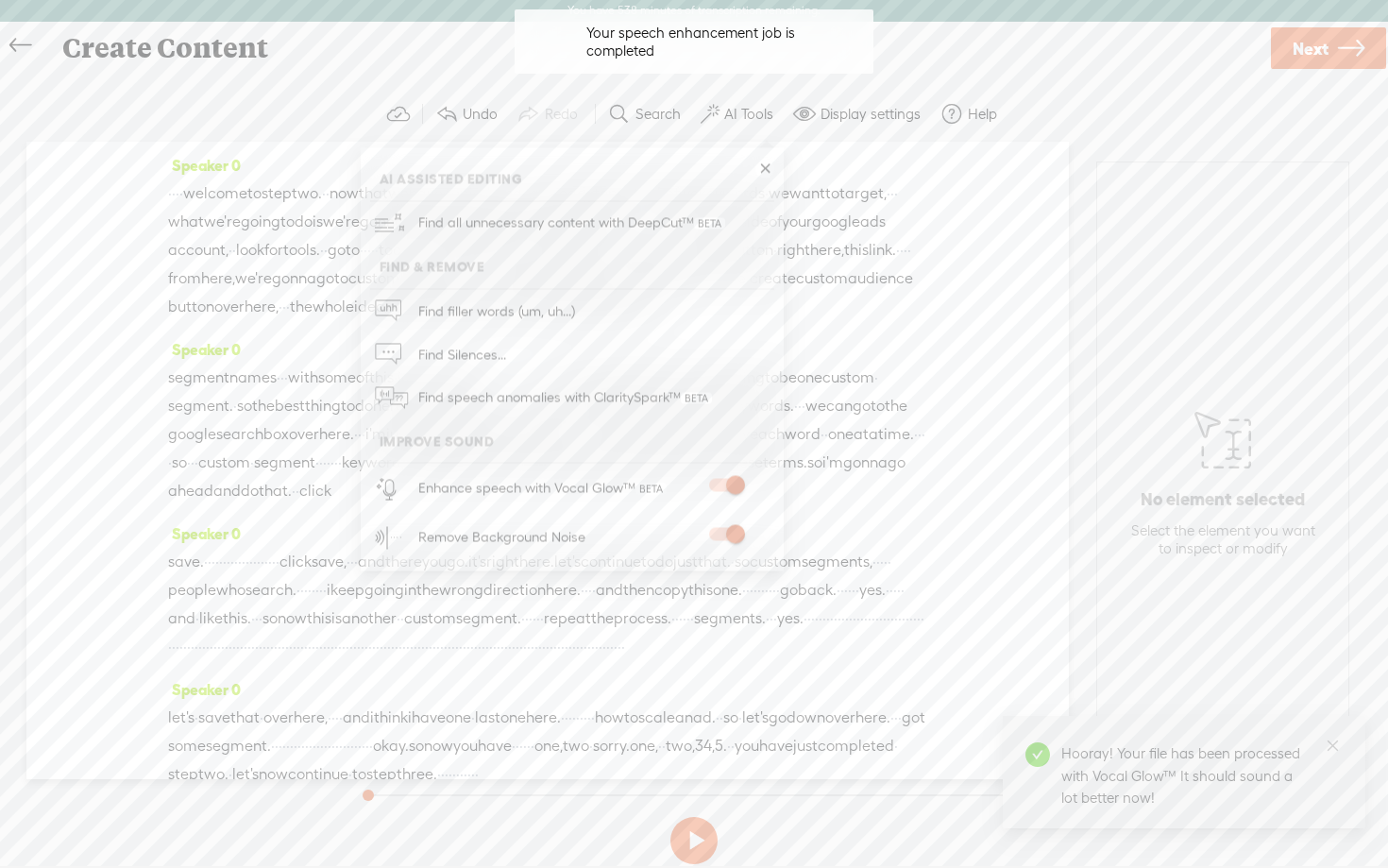
click at [1322, 61] on span "Next" at bounding box center [1311, 48] width 35 height 48
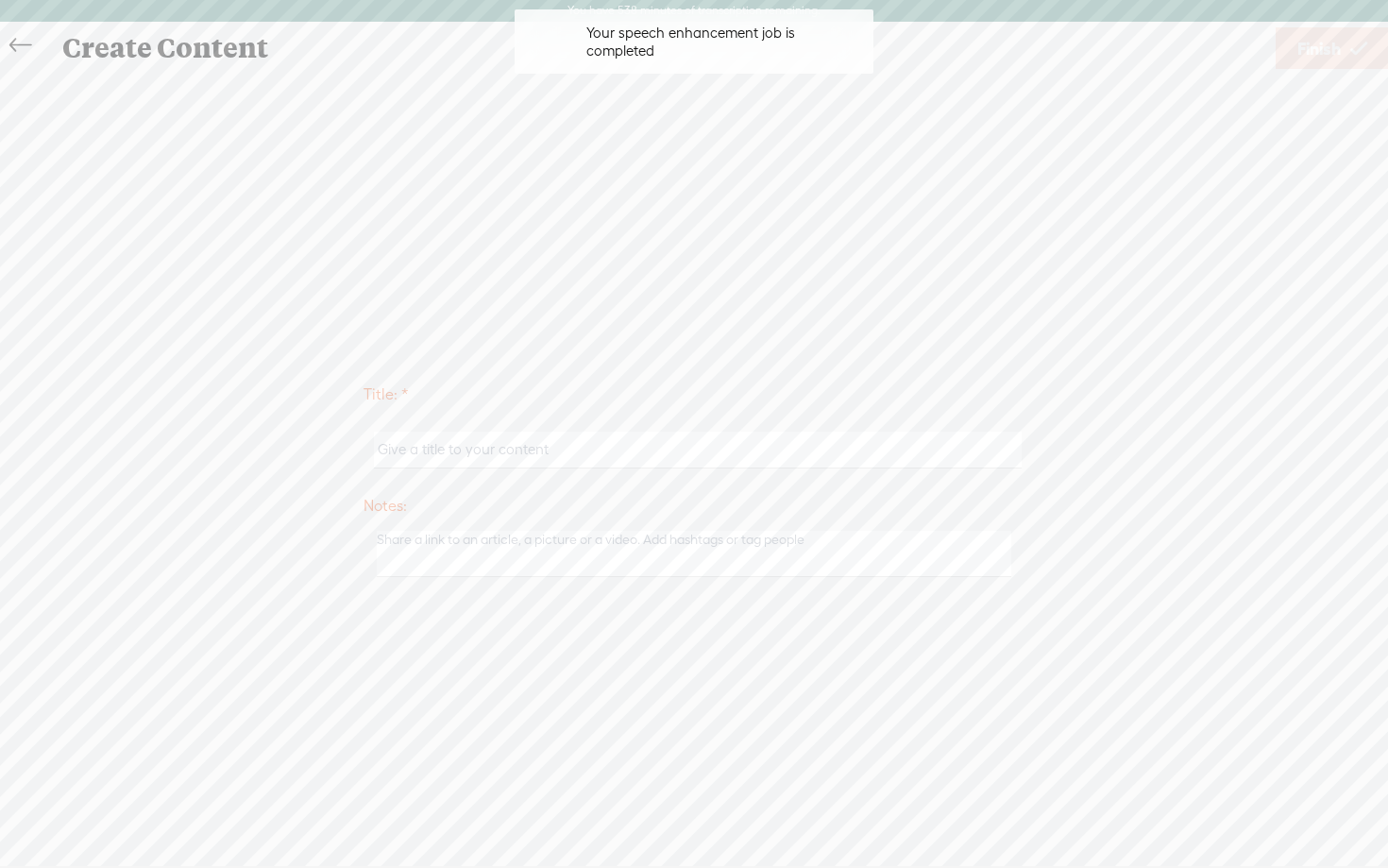
click at [651, 454] on input "text" at bounding box center [697, 449] width 647 height 36
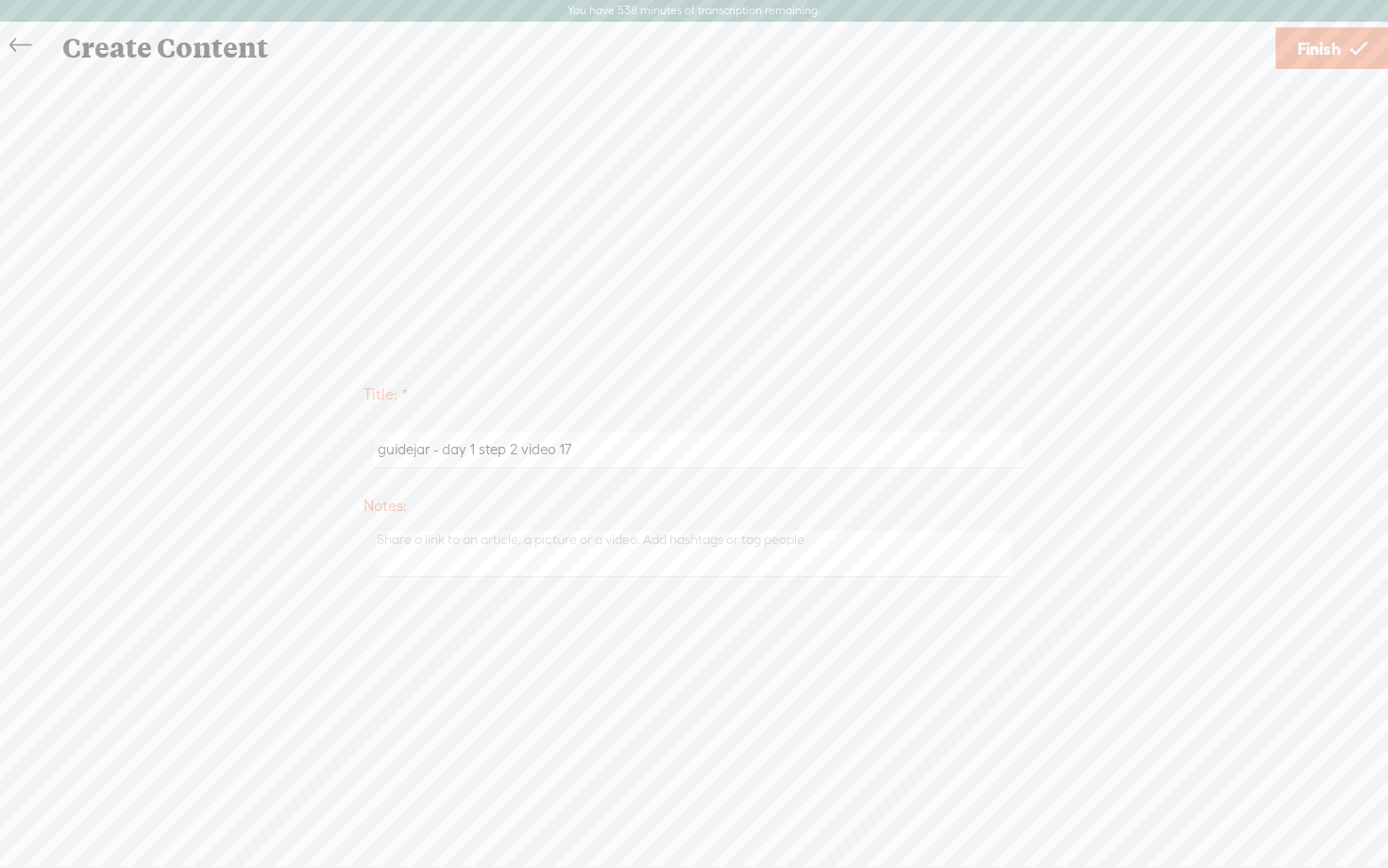
click at [475, 455] on input "guidejar - day 1 step 2 video 17" at bounding box center [697, 449] width 647 height 36
type input "guidejar - day 2 step 2"
click at [1323, 49] on span "Finish" at bounding box center [1319, 48] width 43 height 48
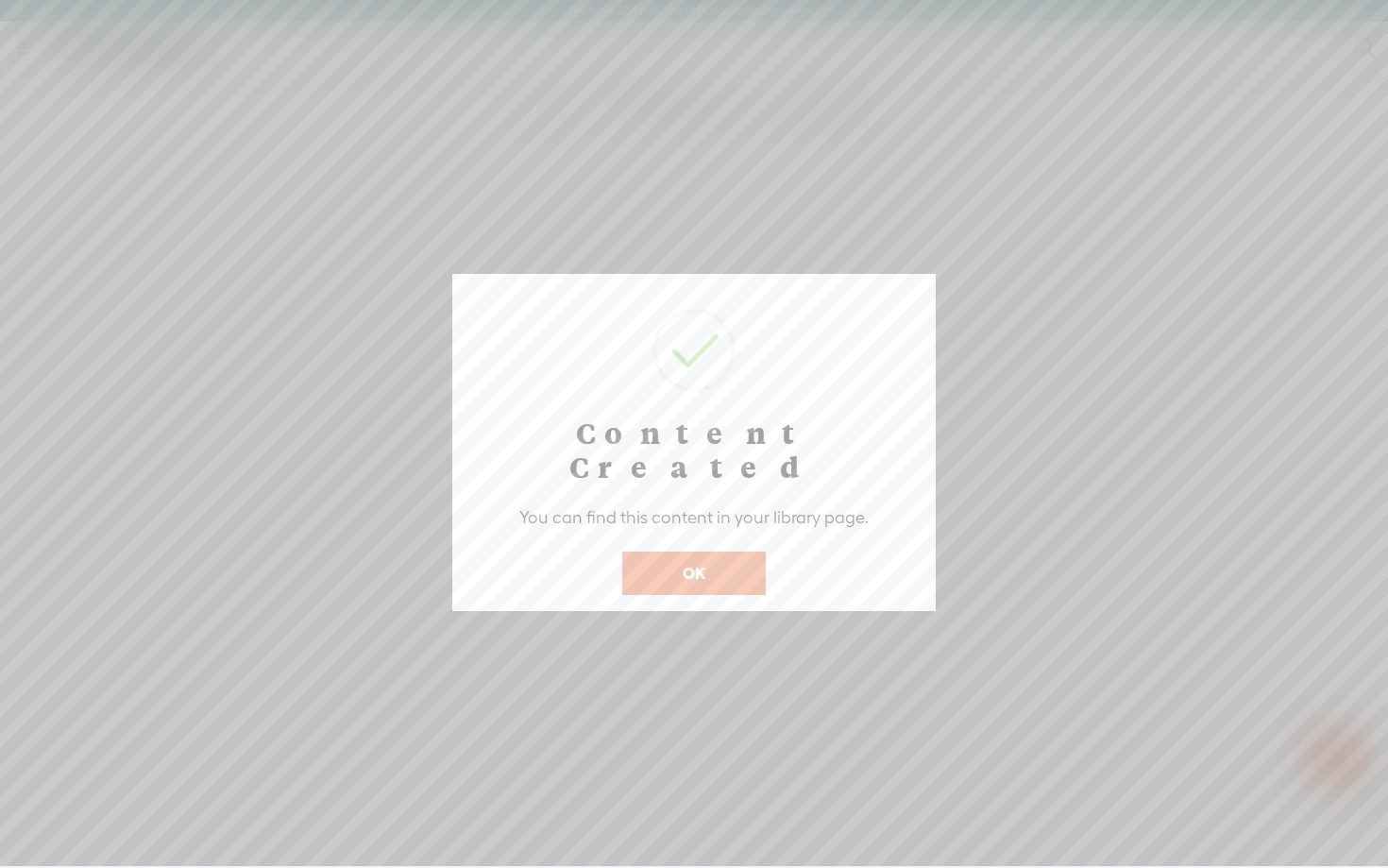
scroll to position [1, 0]
click at [705, 550] on button "OK" at bounding box center [694, 572] width 144 height 43
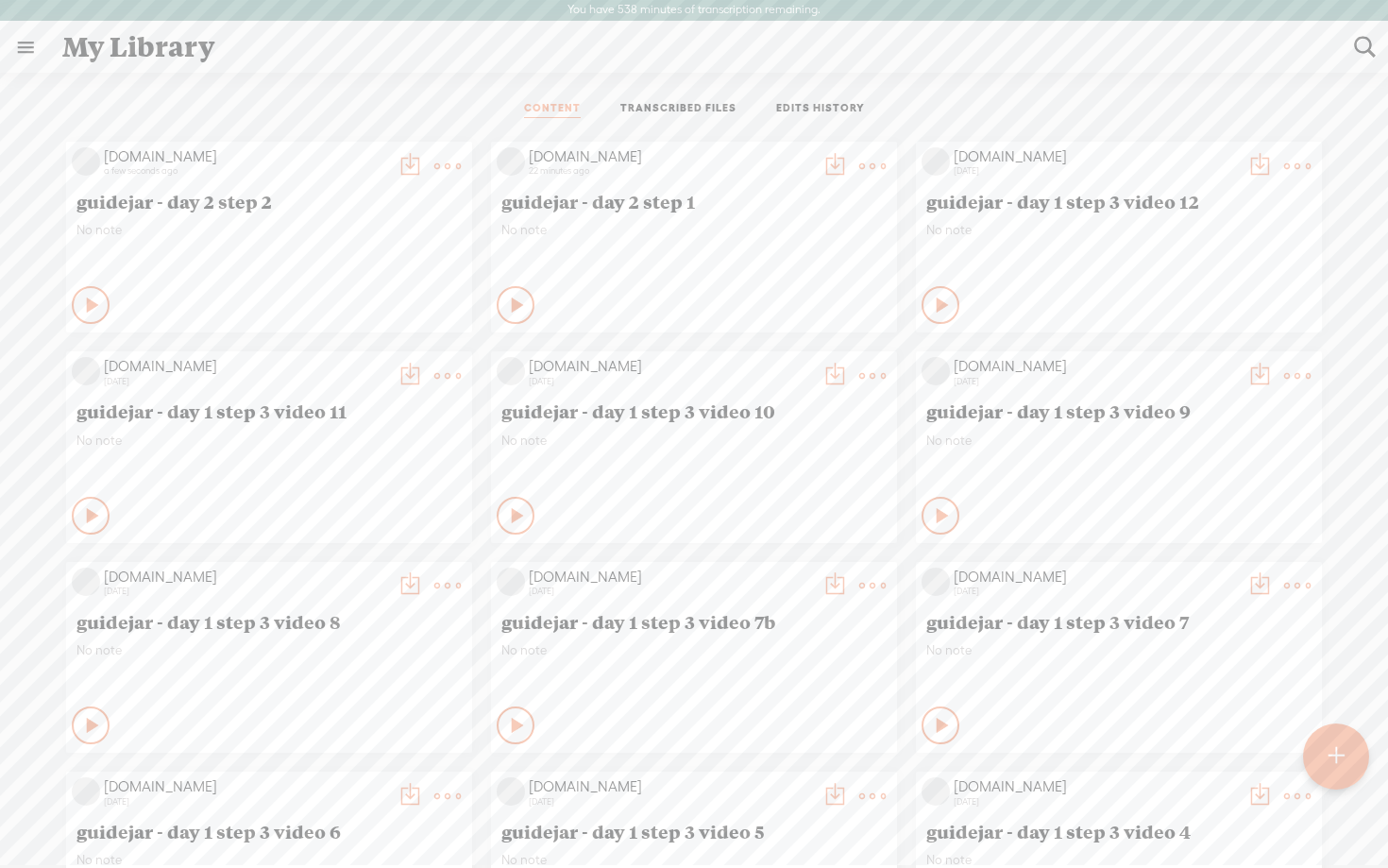
click at [84, 302] on icon at bounding box center [93, 304] width 19 height 19
click at [82, 301] on icon at bounding box center [91, 304] width 19 height 19
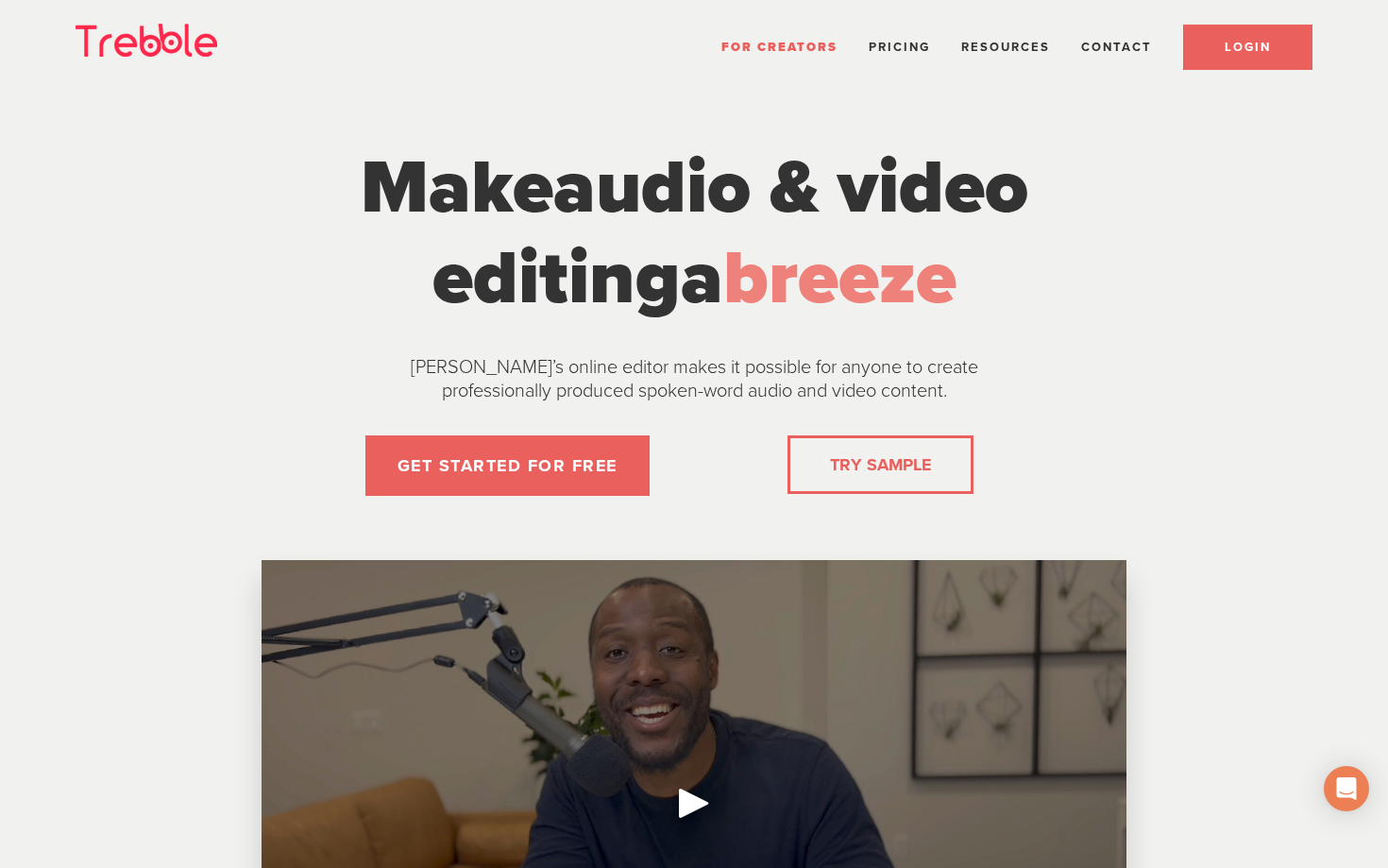
click at [1233, 53] on span "LOGIN" at bounding box center [1247, 46] width 46 height 15
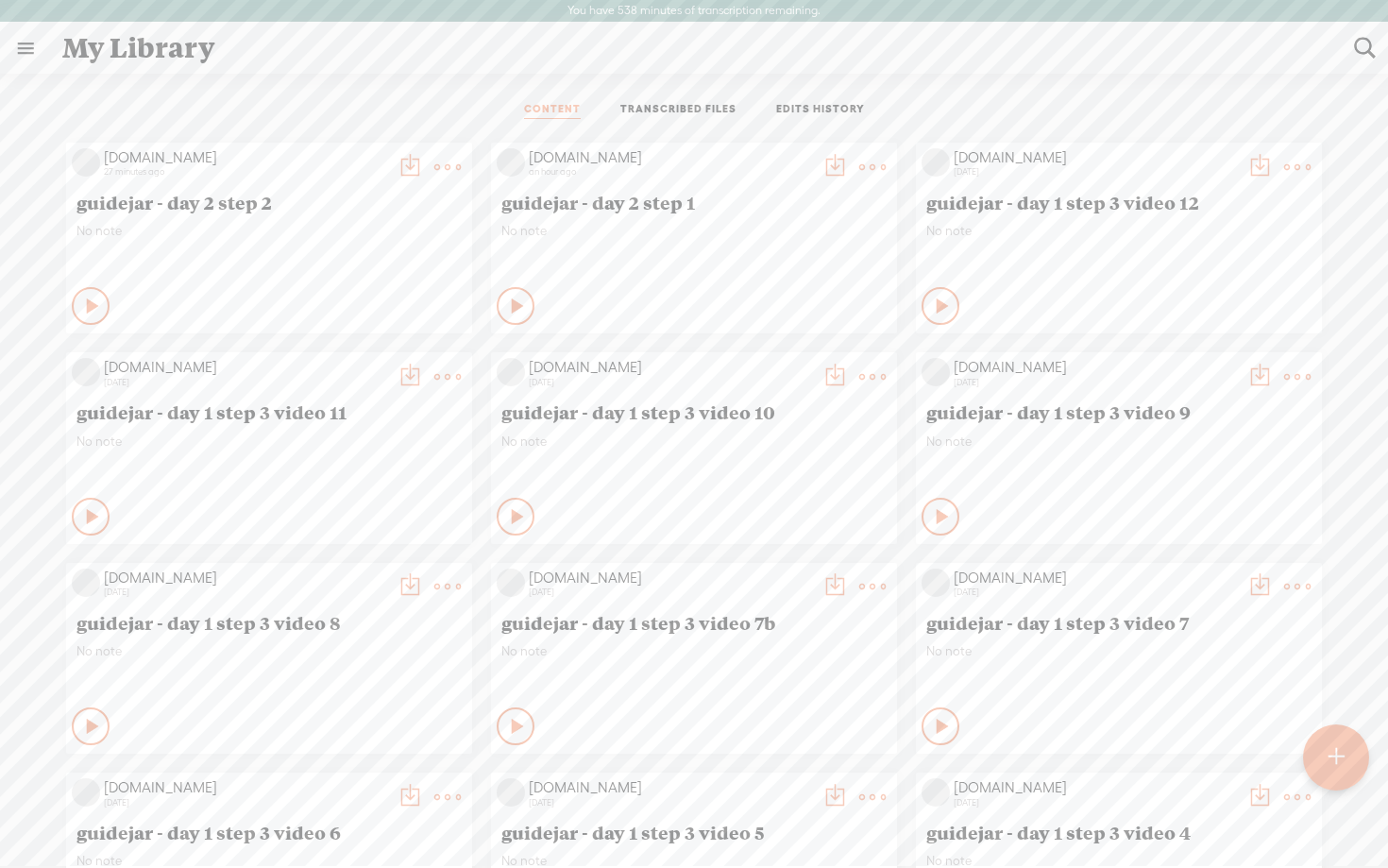
click at [1331, 769] on t at bounding box center [1337, 757] width 16 height 41
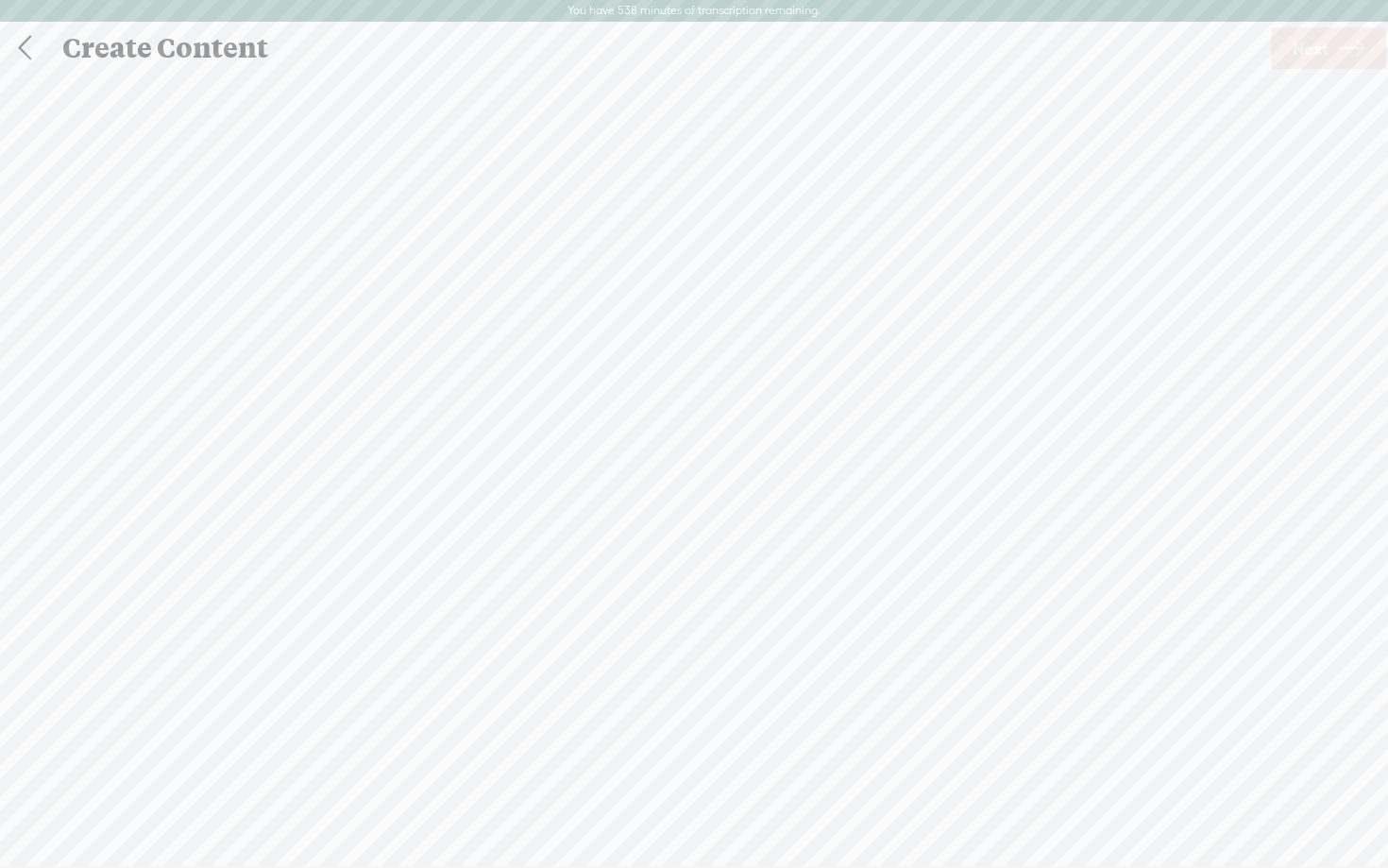
scroll to position [1, 0]
click at [648, 538] on div "(File duration must be less than 90 minutes)" at bounding box center [694, 541] width 391 height 15
click at [1318, 55] on span "Next" at bounding box center [1311, 47] width 35 height 48
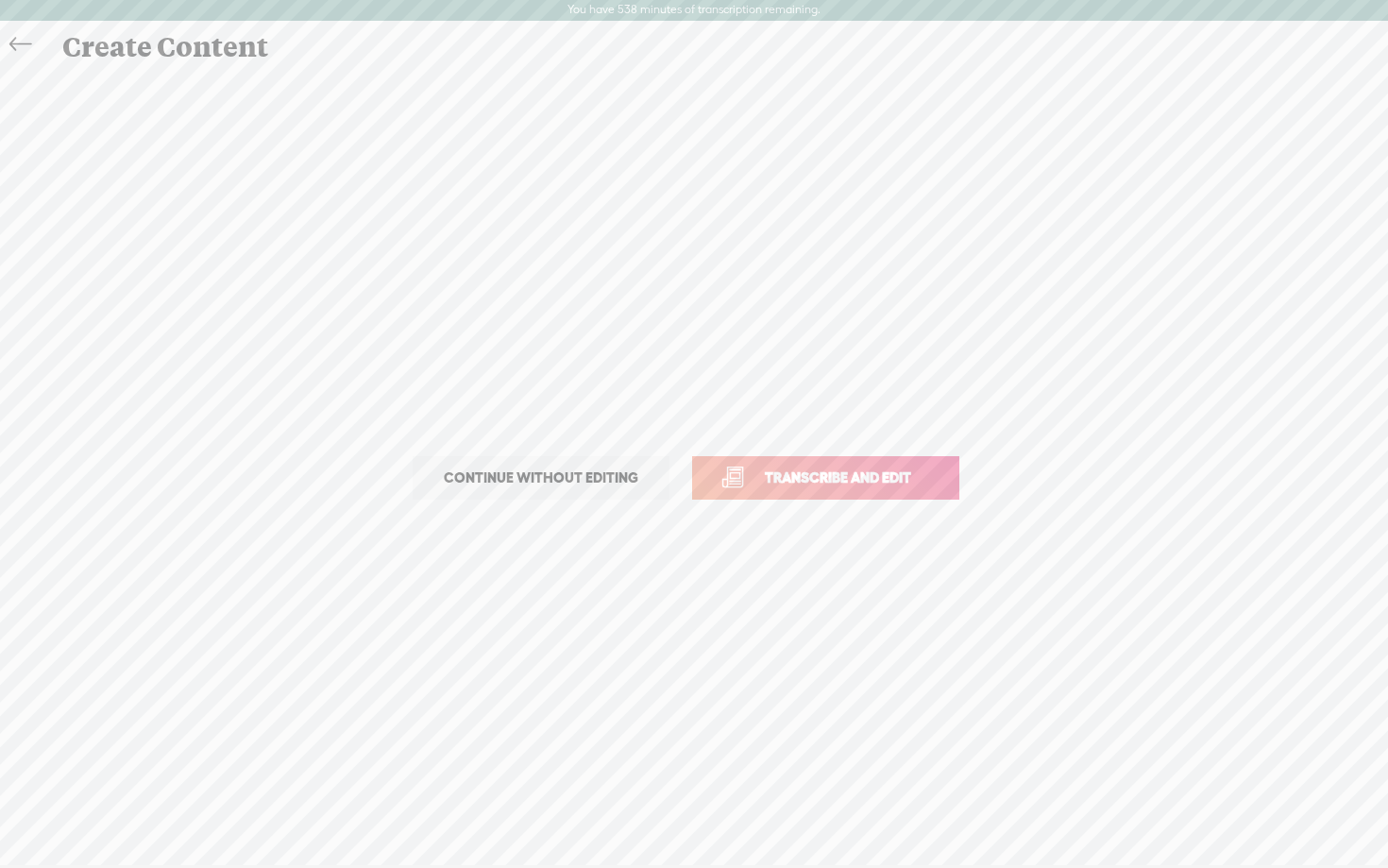
click at [808, 486] on span "Transcribe and edit" at bounding box center [838, 477] width 186 height 22
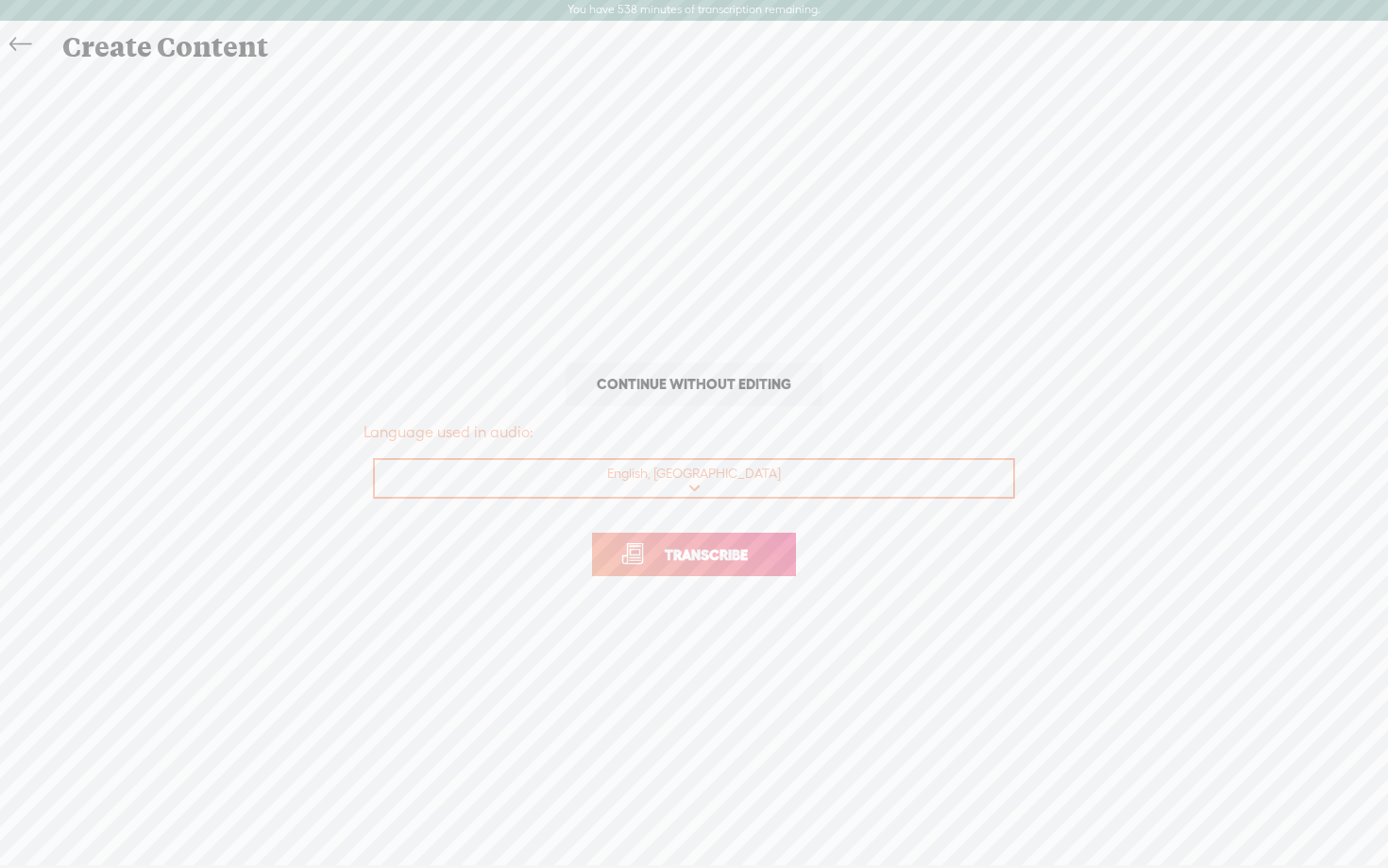
click at [717, 564] on span "Transcribe" at bounding box center [706, 555] width 123 height 22
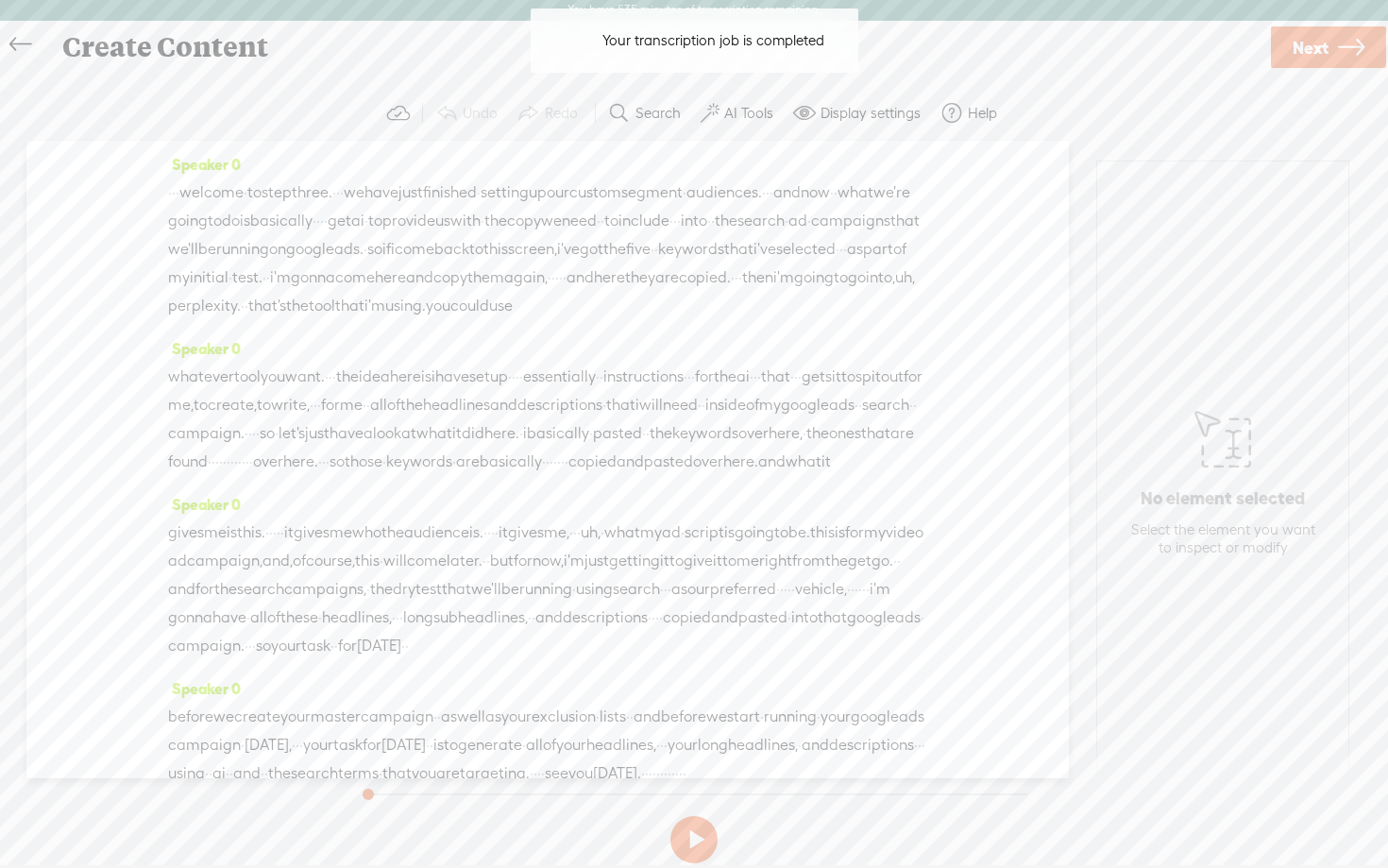
click at [754, 120] on label "AI Tools" at bounding box center [749, 113] width 49 height 19
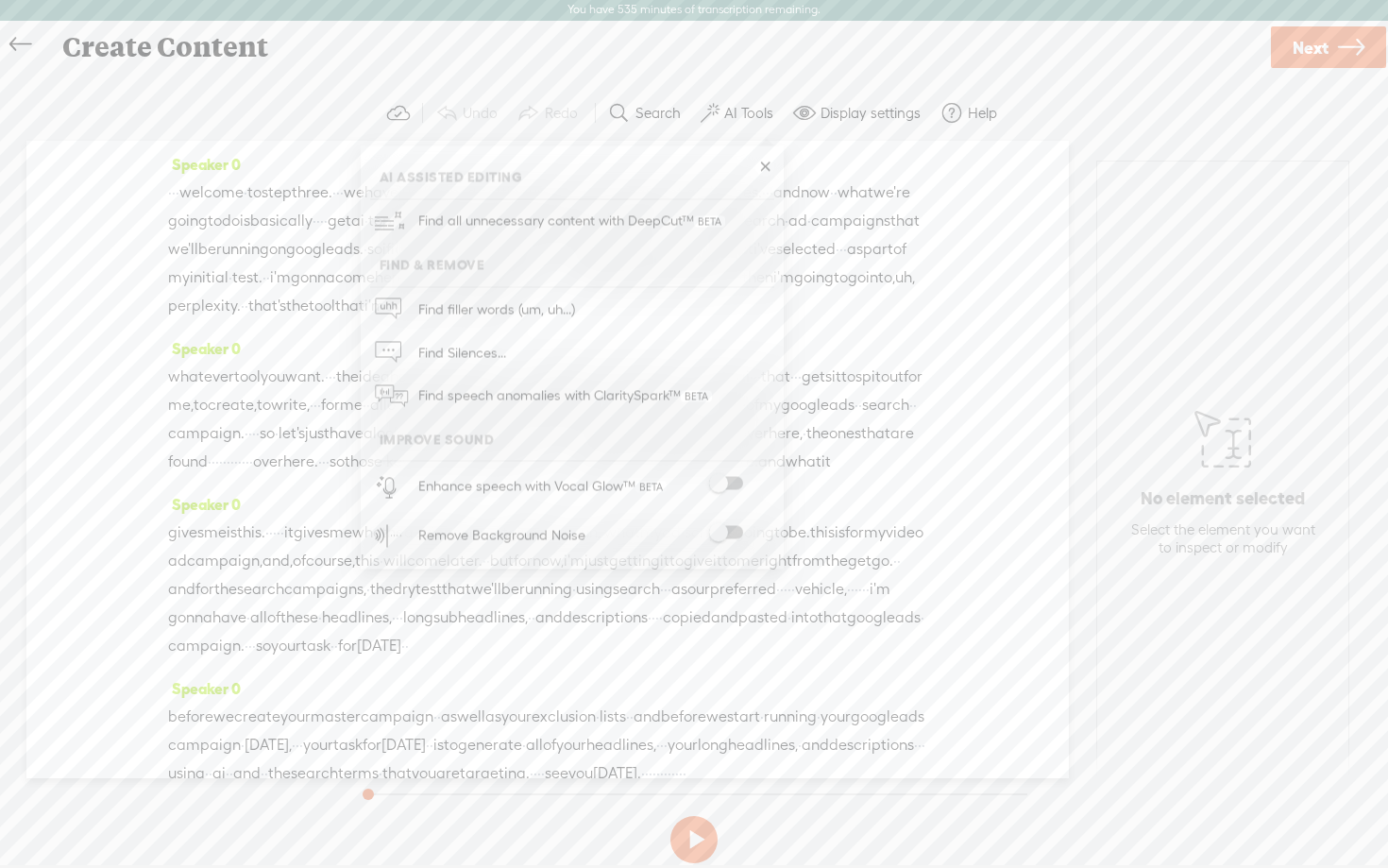
click at [734, 483] on span at bounding box center [726, 483] width 34 height 13
click at [734, 534] on span at bounding box center [726, 533] width 34 height 13
click at [1349, 54] on icon at bounding box center [1352, 48] width 27 height 48
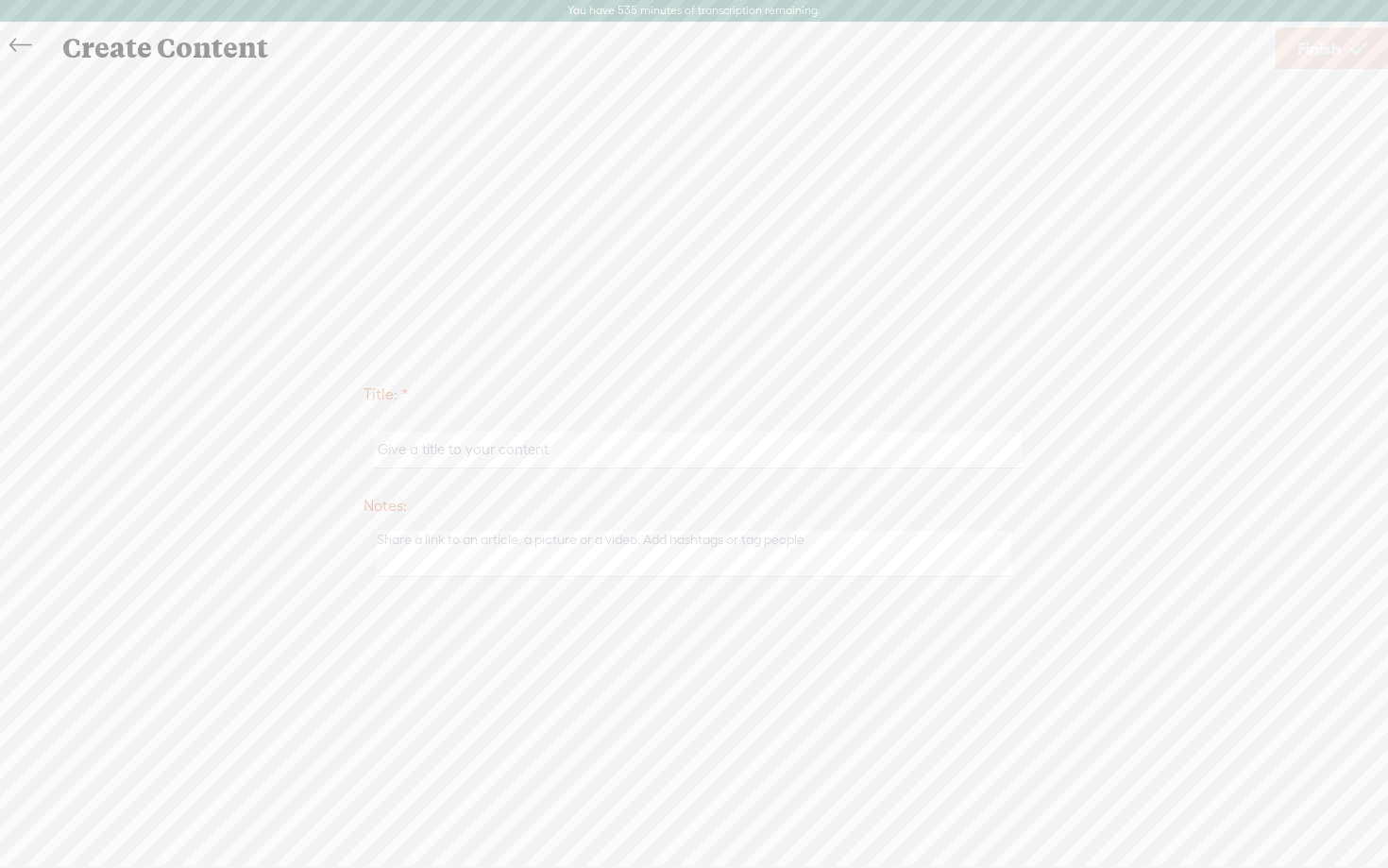
click at [727, 451] on input "text" at bounding box center [697, 449] width 647 height 36
click at [474, 450] on input "guidejar - day 1 step 2 video 17" at bounding box center [697, 449] width 647 height 36
type input "guidejar - day 2 step 3"
click at [1361, 49] on icon at bounding box center [1358, 48] width 17 height 48
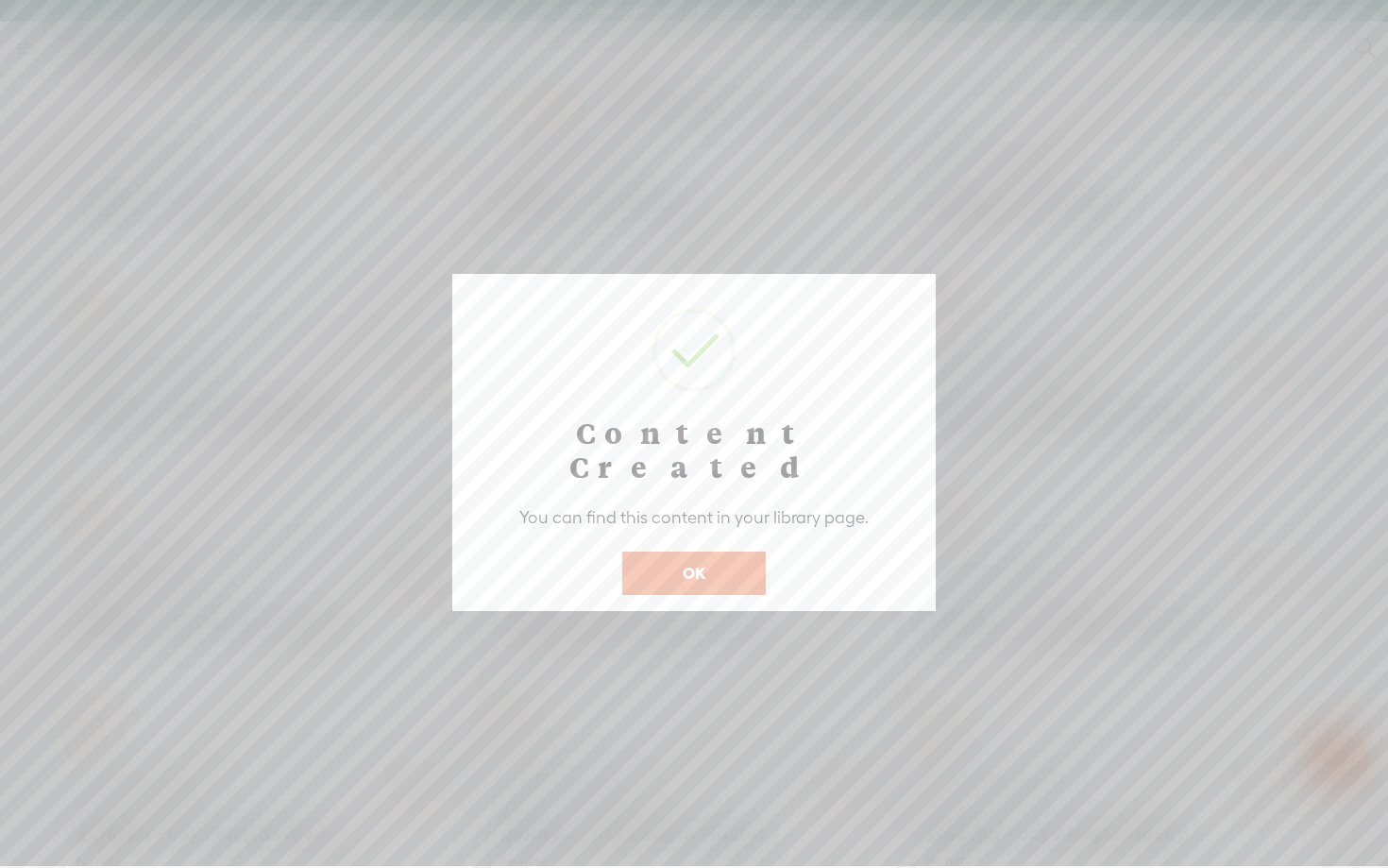
click at [707, 551] on button "OK" at bounding box center [694, 573] width 144 height 43
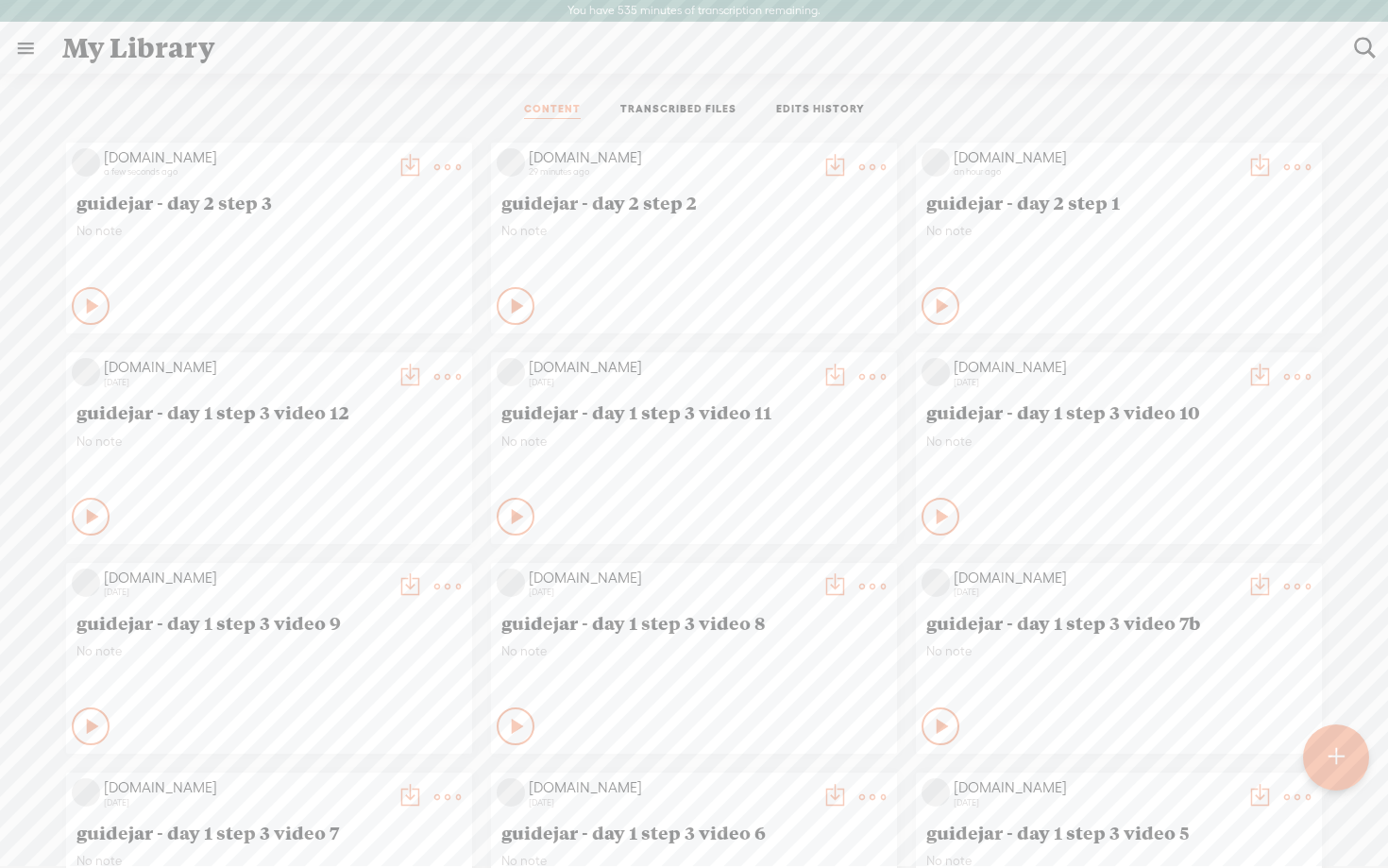
click at [84, 296] on icon at bounding box center [93, 305] width 19 height 19
